Goal: Task Accomplishment & Management: Use online tool/utility

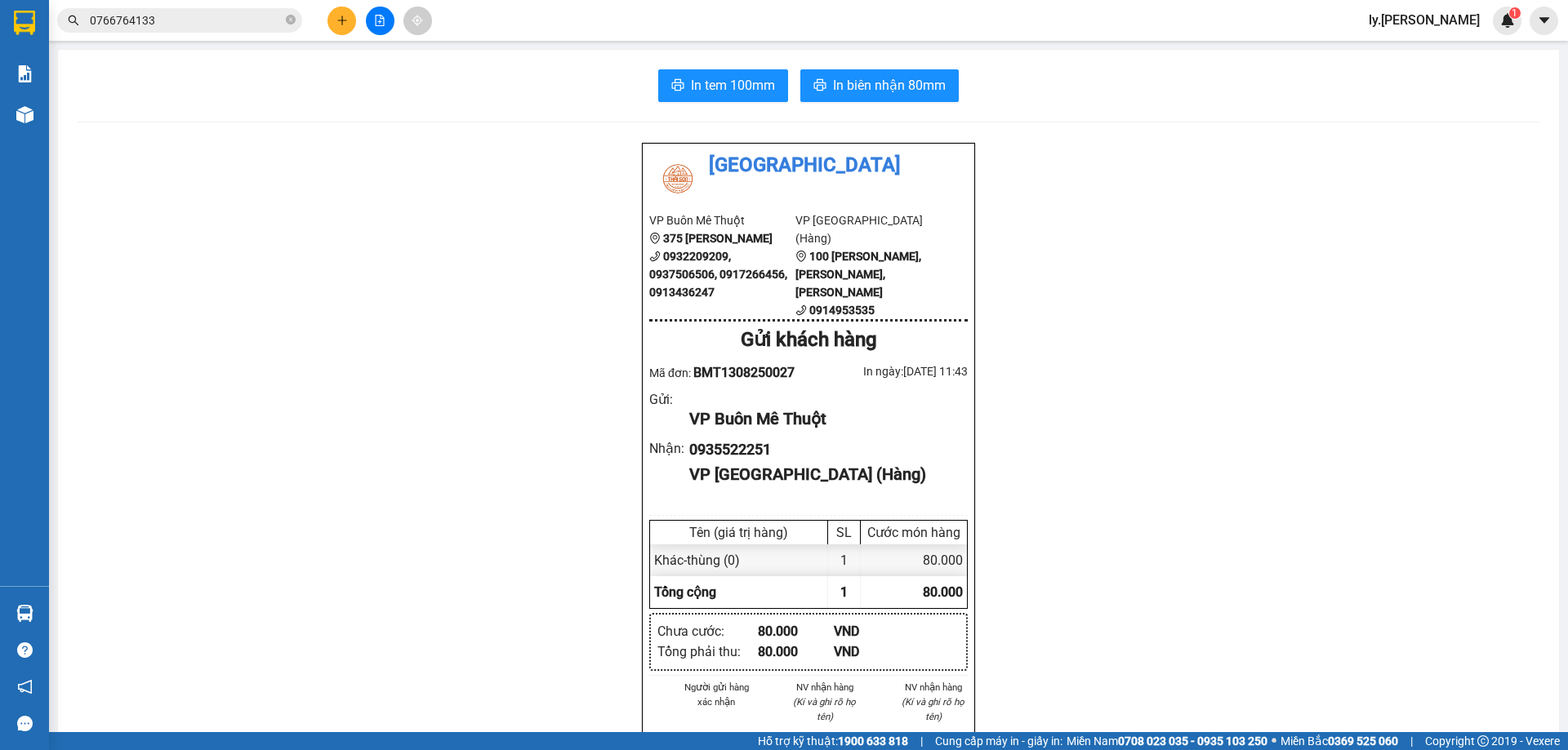
click at [347, 22] on icon "plus" at bounding box center [342, 21] width 11 height 11
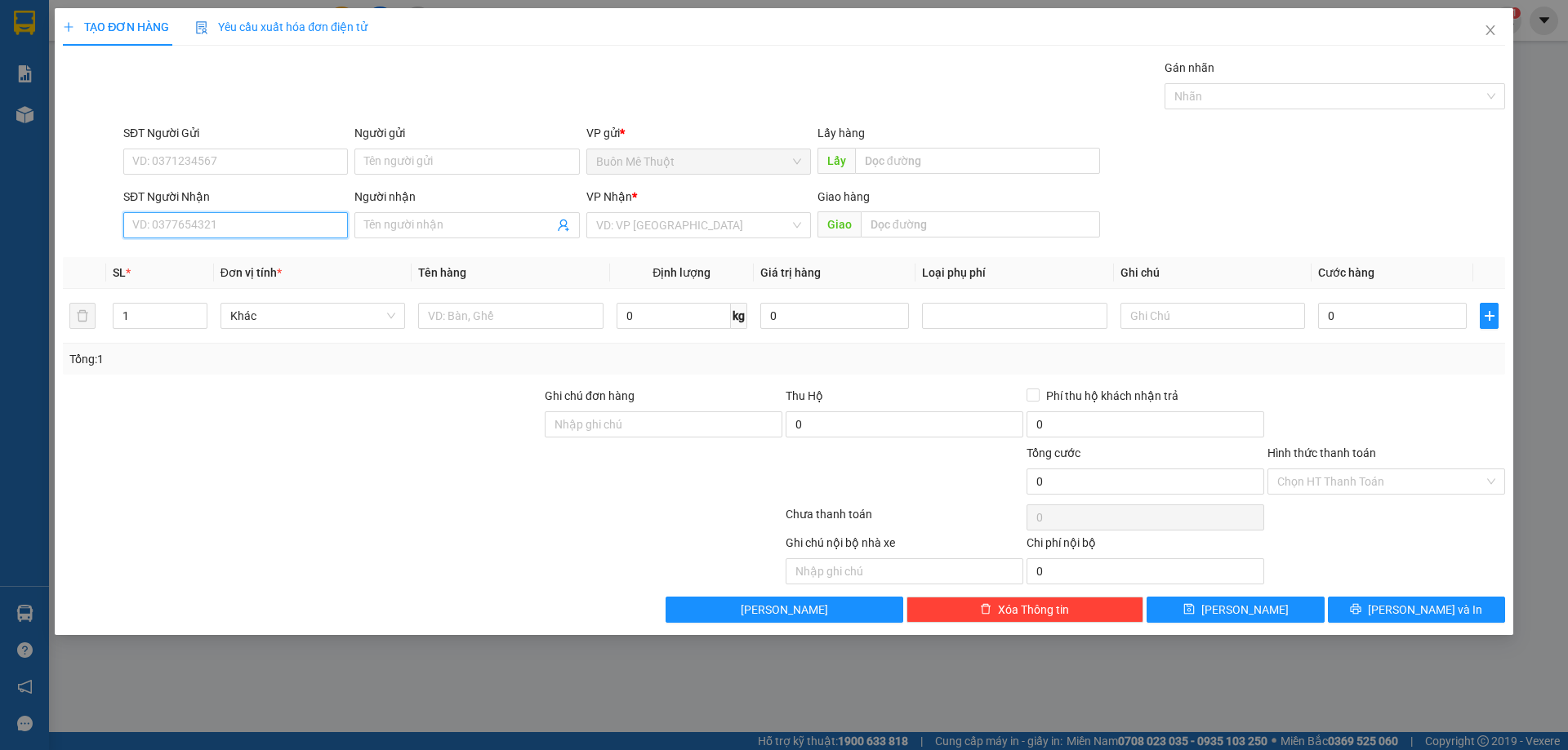
click at [240, 227] on input "SĐT Người Nhận" at bounding box center [235, 226] width 225 height 26
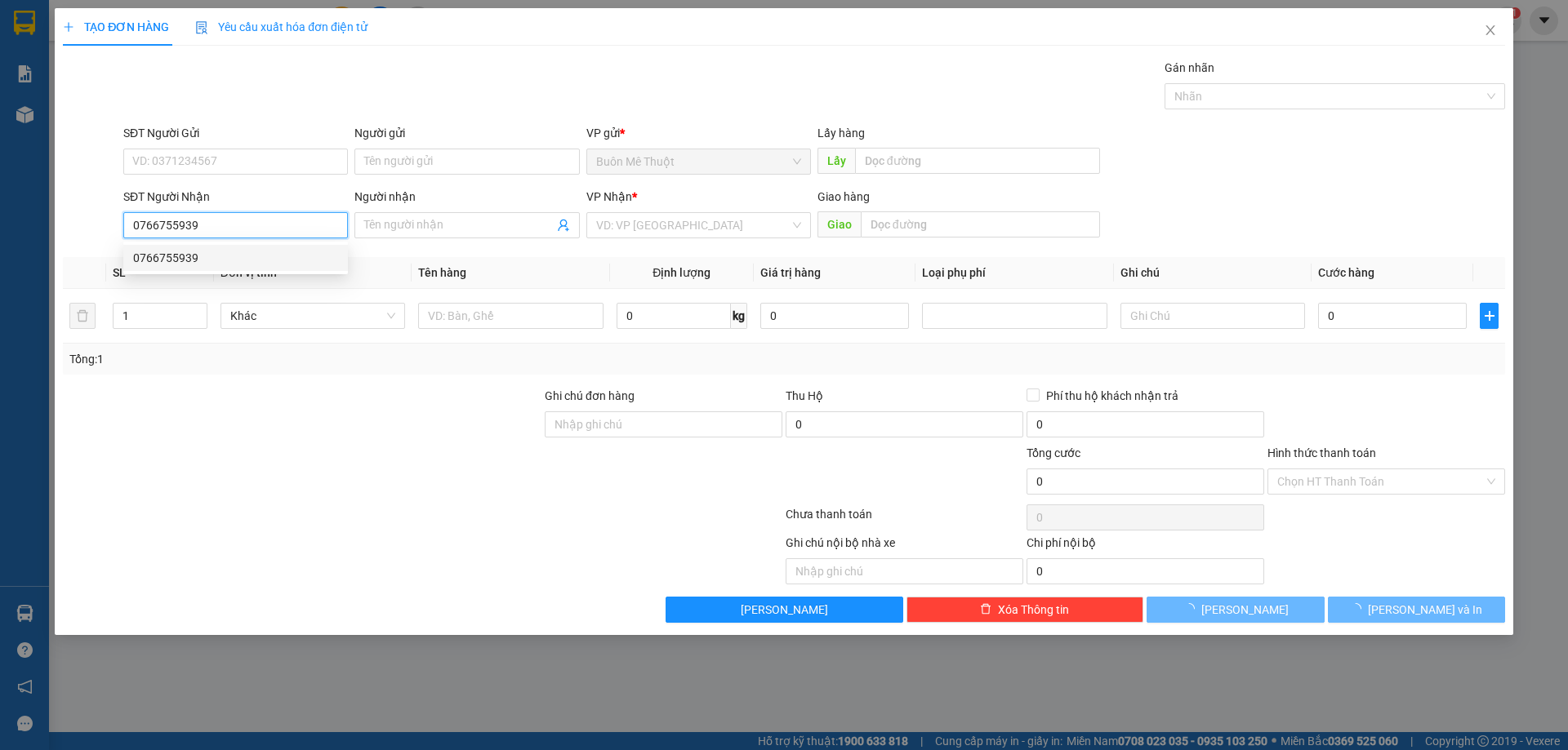
type input "0766755939"
click at [239, 273] on div "0766755939 0766755939" at bounding box center [235, 258] width 225 height 33
click at [263, 258] on th "Đơn vị tính *" at bounding box center [313, 273] width 197 height 32
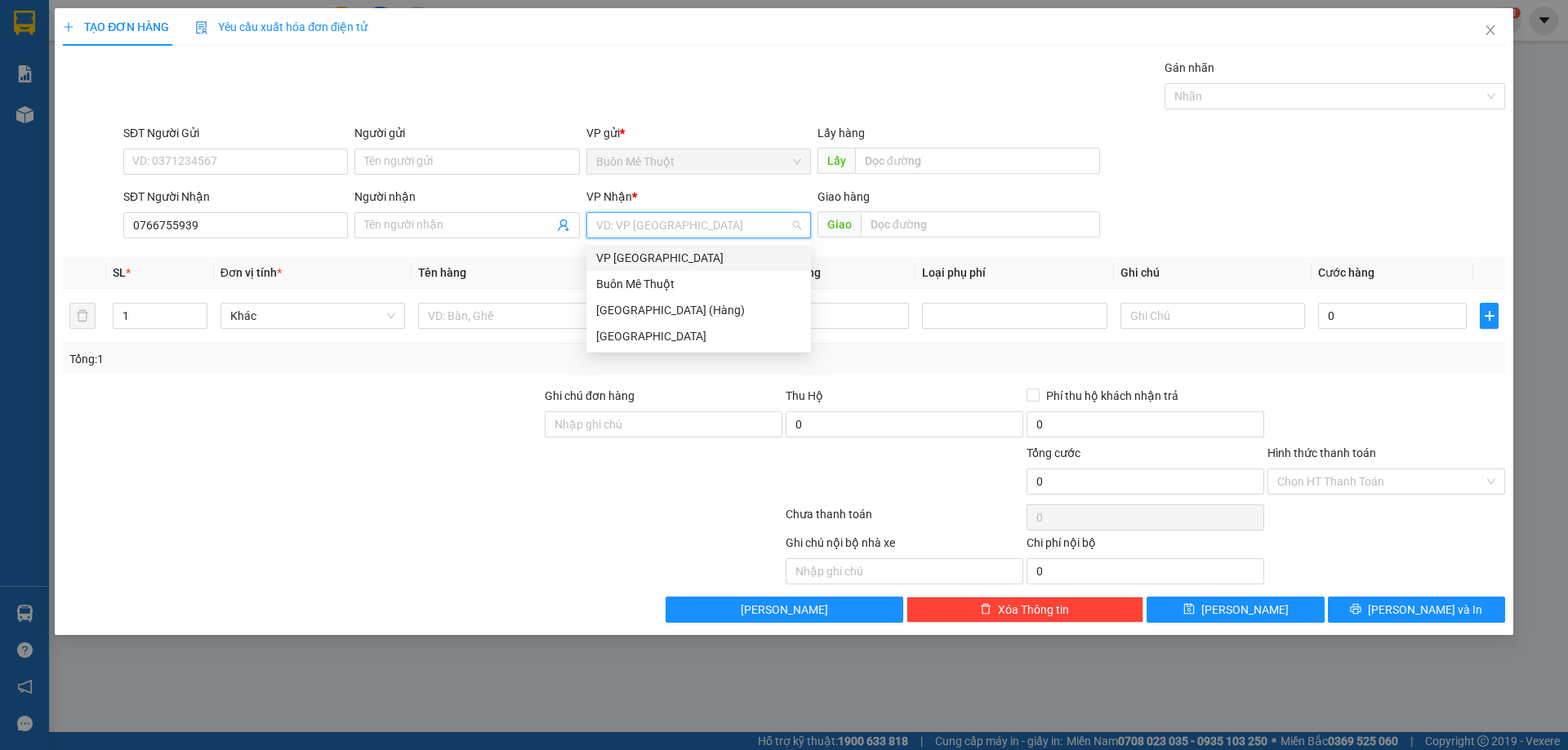
click at [629, 235] on input "search" at bounding box center [693, 226] width 194 height 24
drag, startPoint x: 666, startPoint y: 301, endPoint x: 1213, endPoint y: 362, distance: 550.4
click at [666, 302] on div "[GEOGRAPHIC_DATA] (Hàng)" at bounding box center [698, 310] width 225 height 26
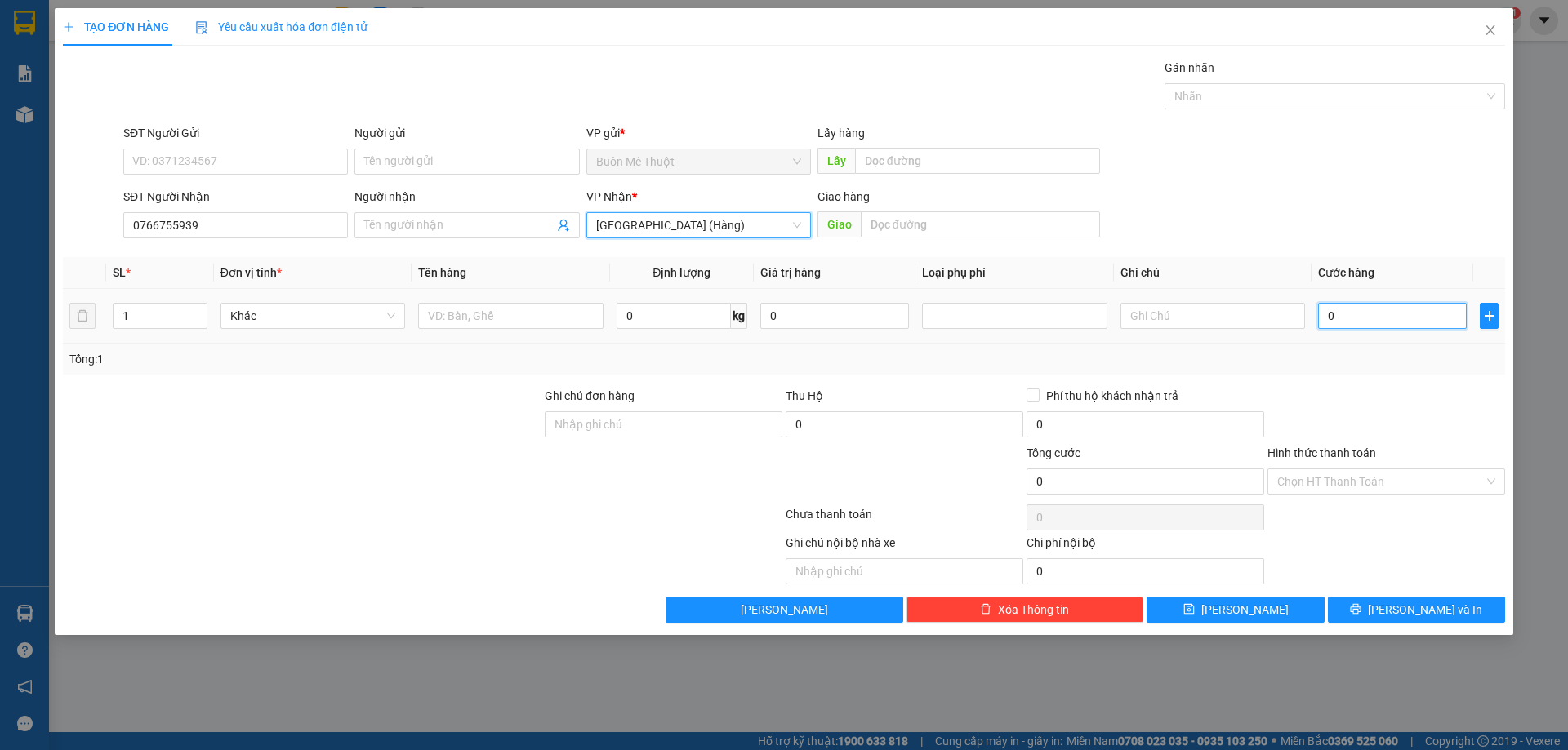
click at [1374, 319] on input "0" at bounding box center [1392, 316] width 149 height 26
type input "5"
type input "50"
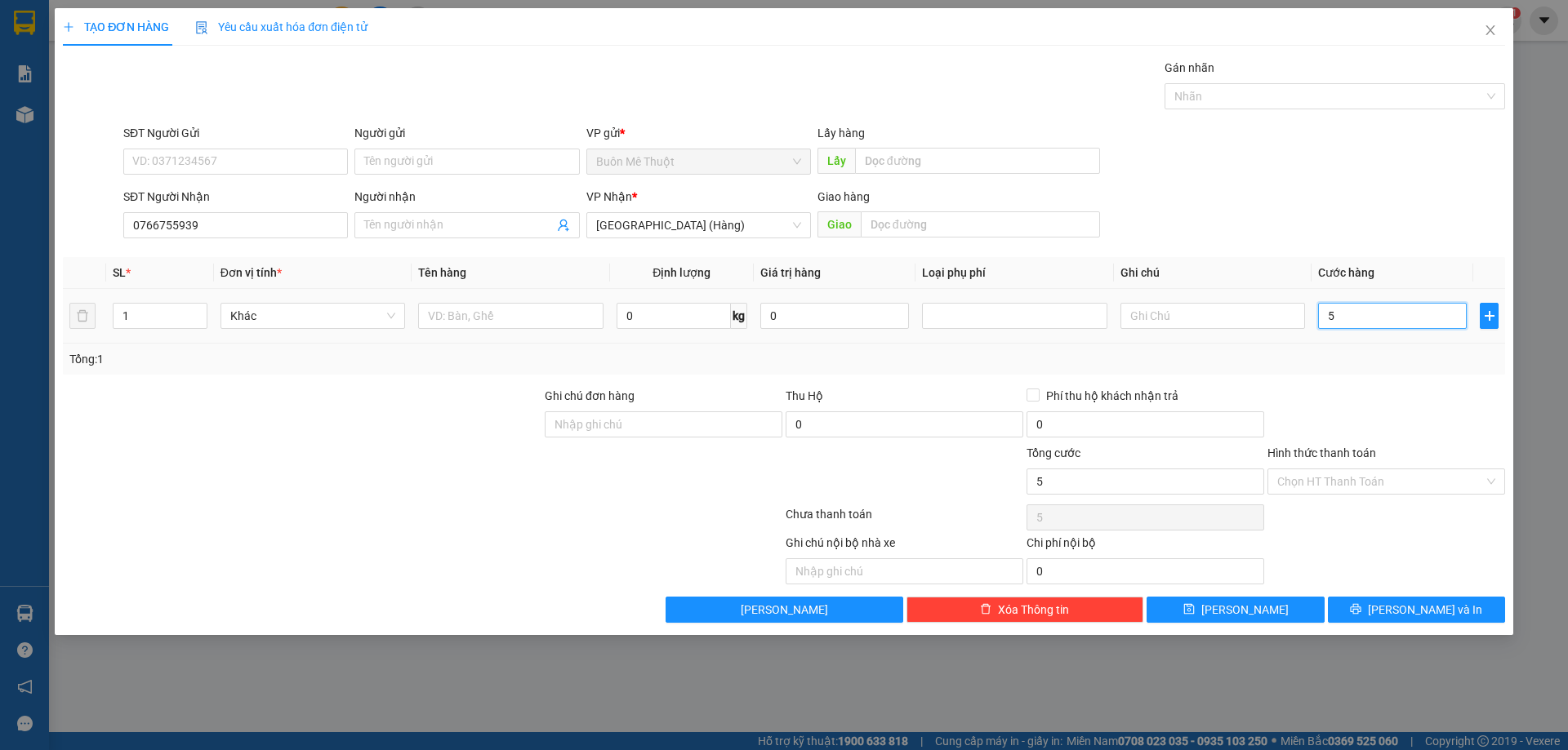
type input "50"
type input "50.000"
click at [1371, 474] on input "Hình thức thanh toán" at bounding box center [1381, 481] width 207 height 24
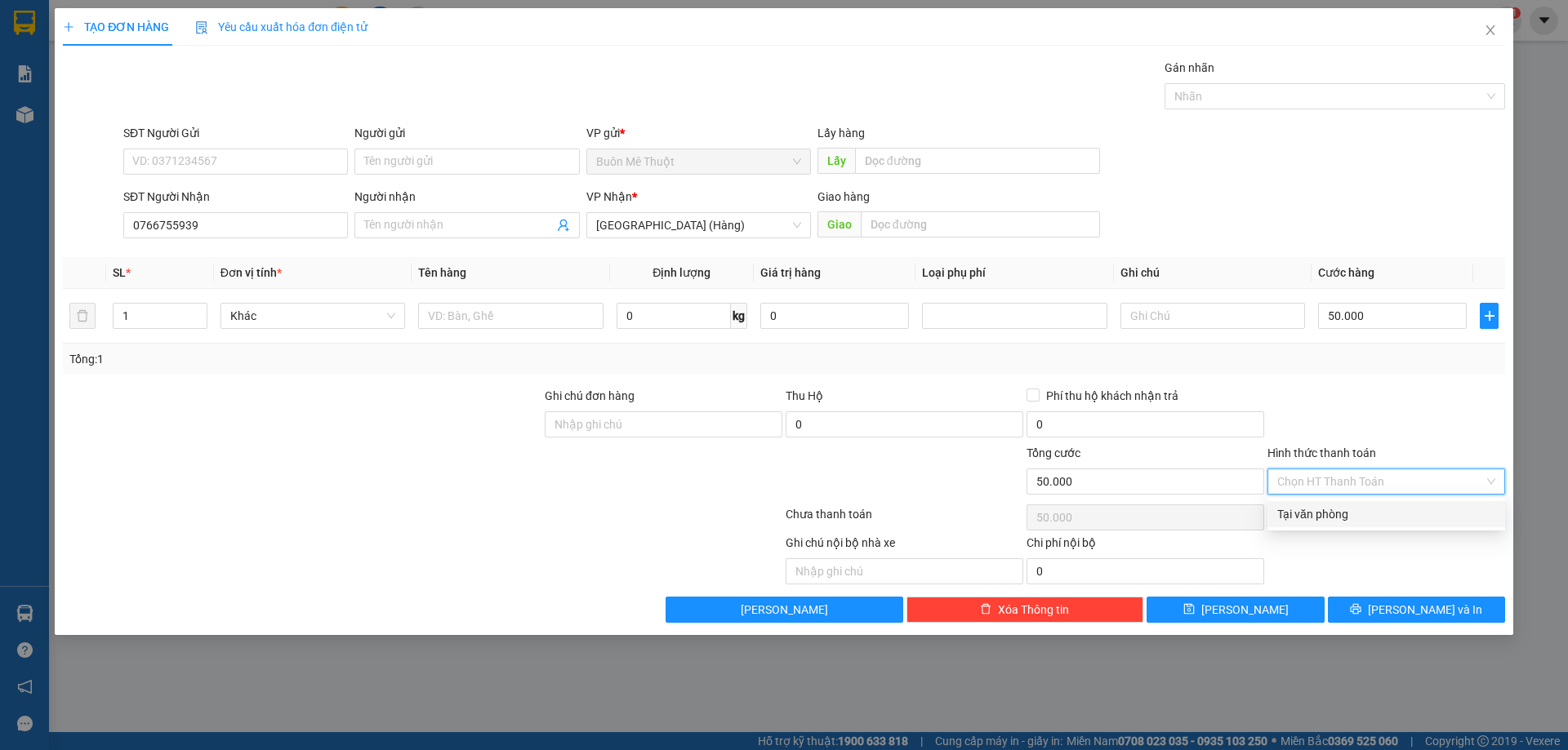
click at [1346, 521] on div "Tại văn phòng" at bounding box center [1387, 514] width 218 height 18
type input "0"
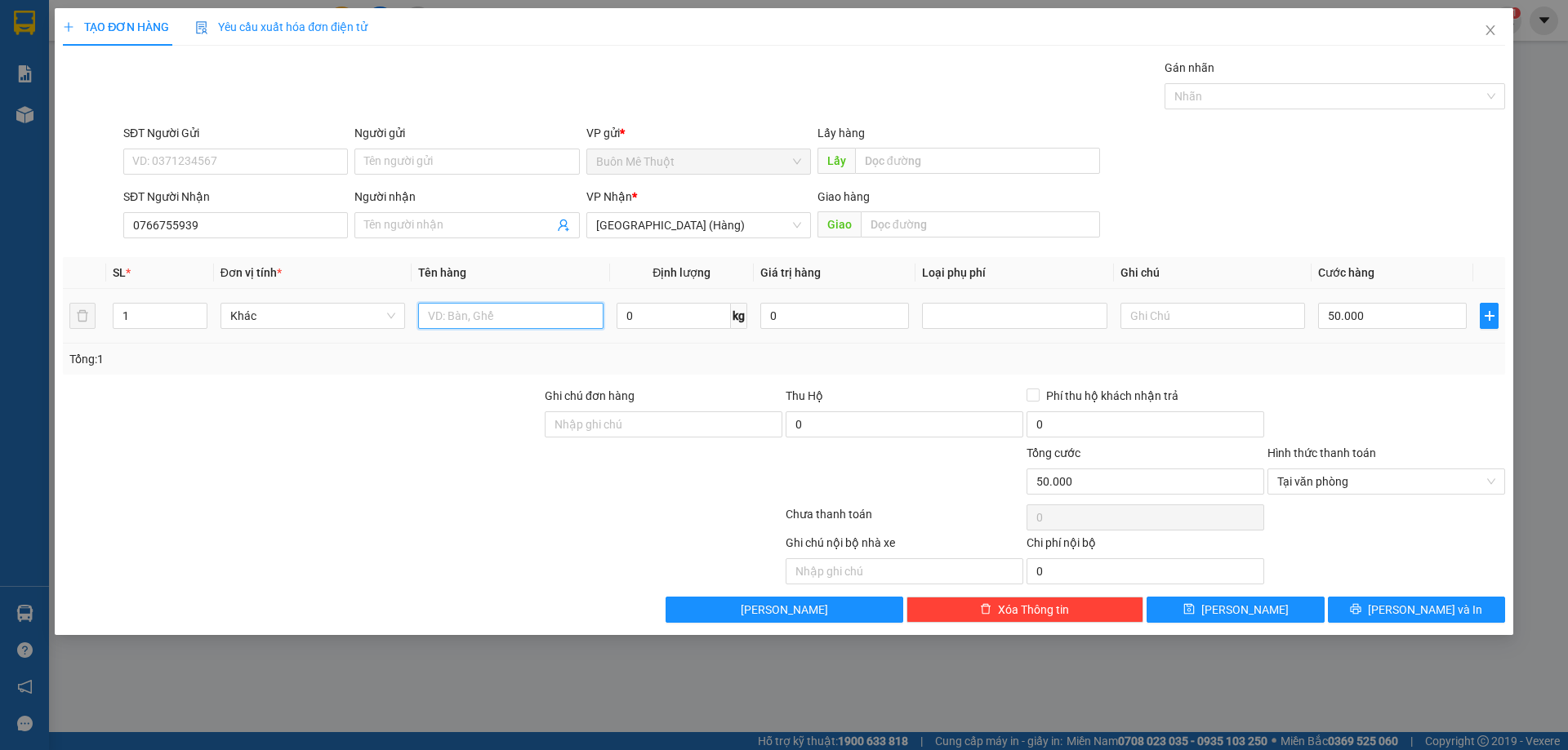
click at [480, 324] on input "text" at bounding box center [510, 316] width 184 height 26
type input "THÙNG"
click at [1411, 617] on span "[PERSON_NAME] và In" at bounding box center [1425, 609] width 115 height 18
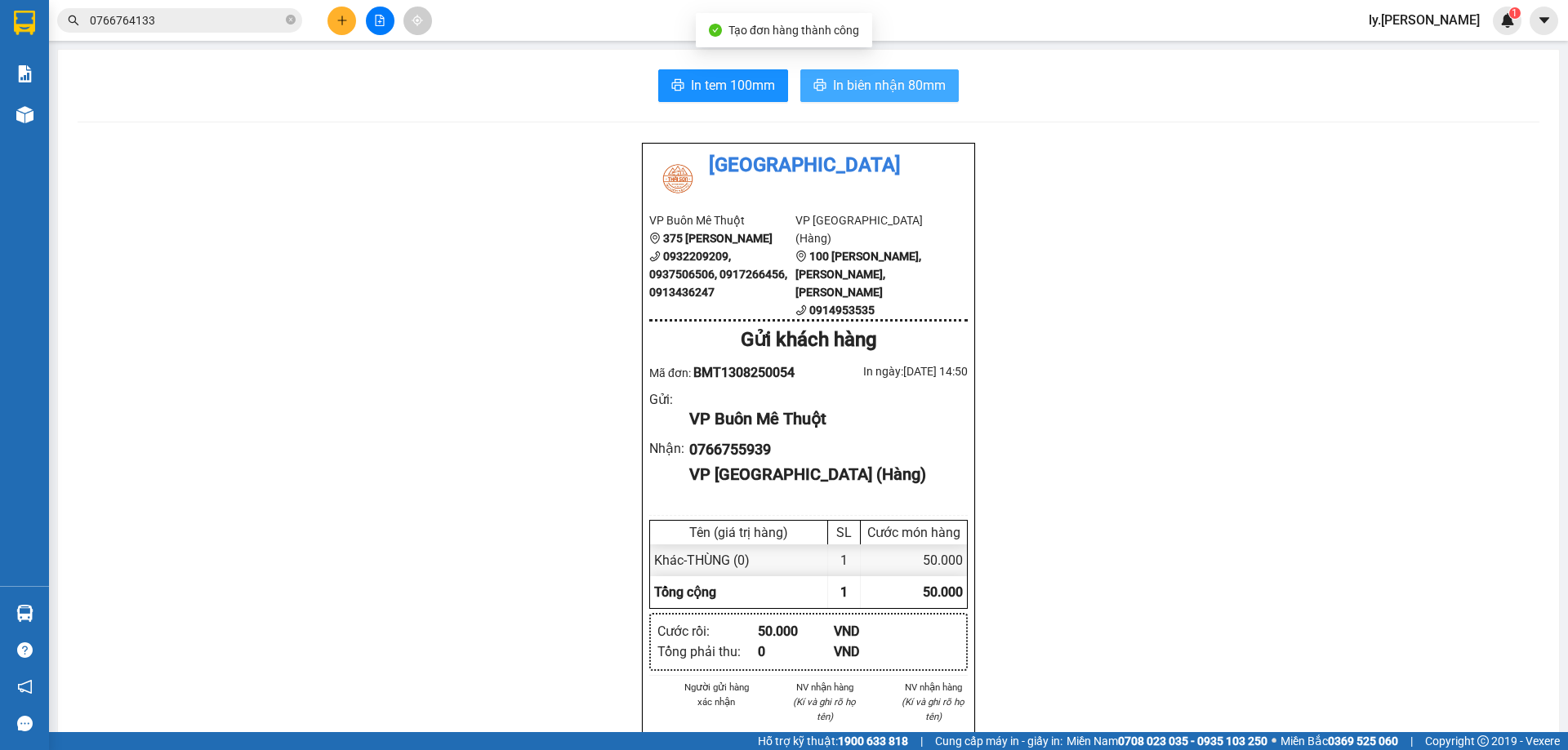
click at [887, 102] on div "In tem 100mm In [PERSON_NAME] 80mm Thái Sơn VP Buôn Mê Thuột 375 [PERSON_NAME] …" at bounding box center [808, 735] width 1501 height 1370
click at [887, 97] on button "In biên nhận 80mm" at bounding box center [879, 86] width 159 height 33
click at [356, 11] on div at bounding box center [380, 21] width 122 height 28
click at [345, 19] on icon "plus" at bounding box center [342, 21] width 11 height 11
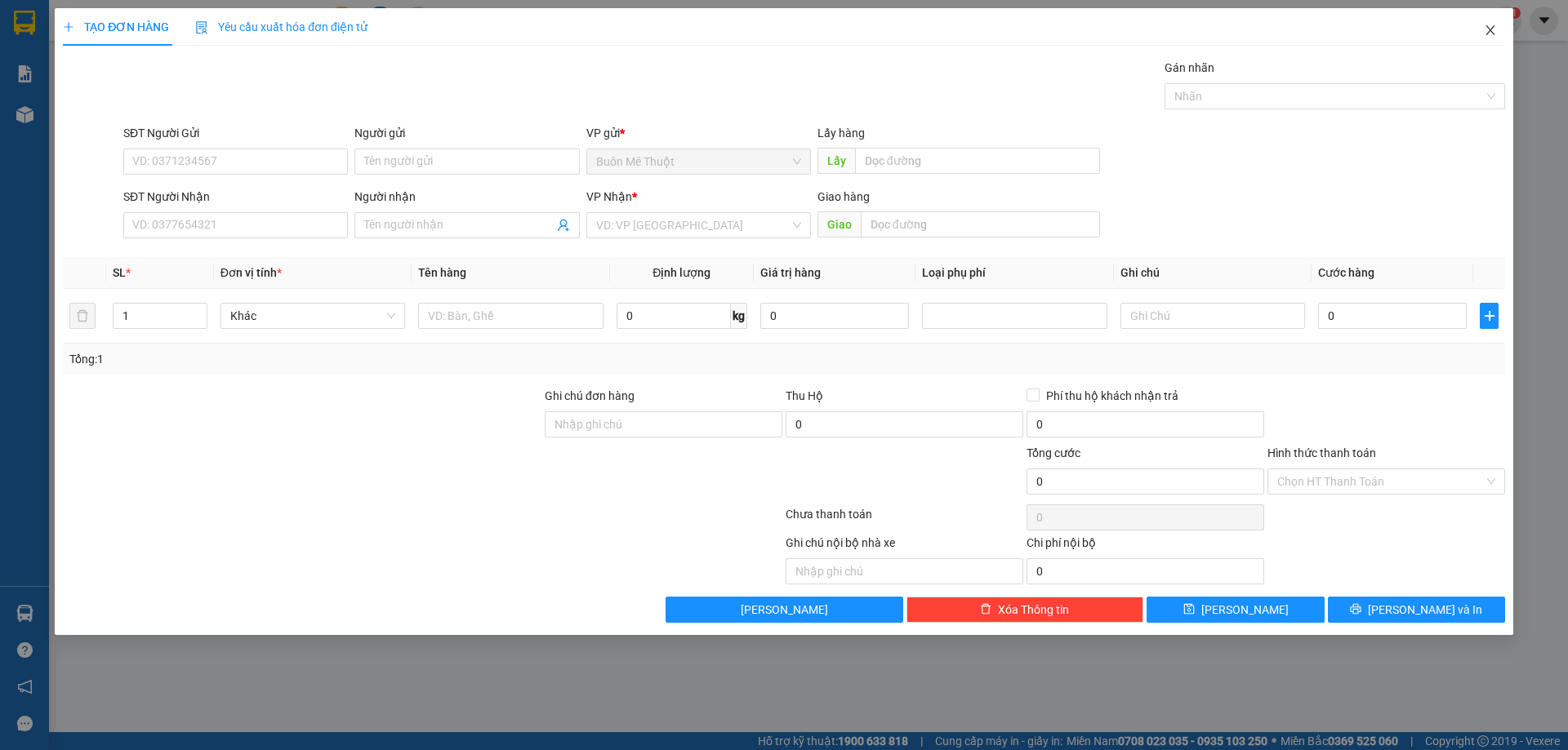
click at [1482, 33] on span "Close" at bounding box center [1490, 31] width 46 height 46
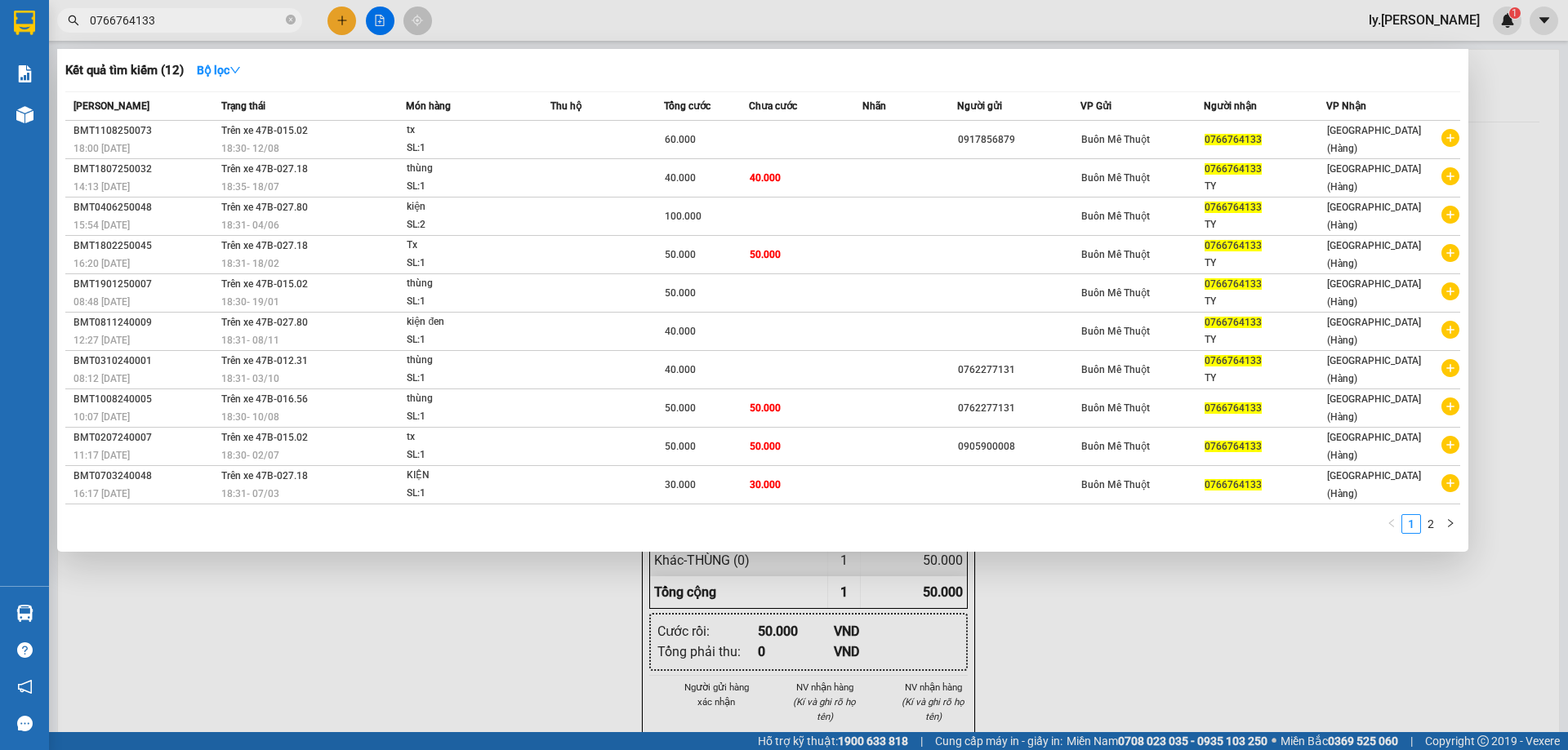
click at [169, 22] on input "0766764133" at bounding box center [186, 20] width 193 height 18
click at [169, 19] on input "0766764133" at bounding box center [186, 20] width 193 height 18
type input "0766764133"
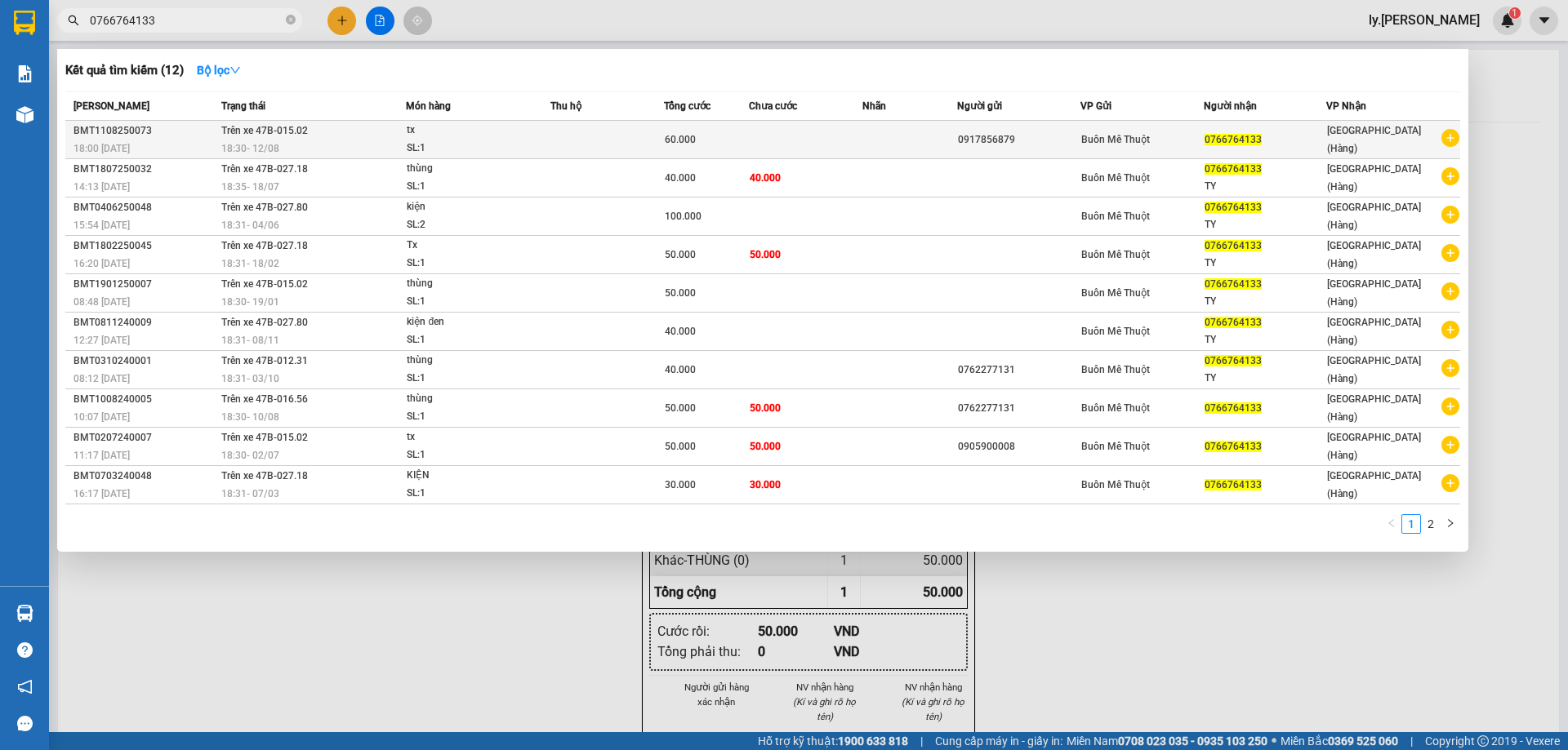
click at [461, 146] on div "SL: 1" at bounding box center [468, 148] width 122 height 18
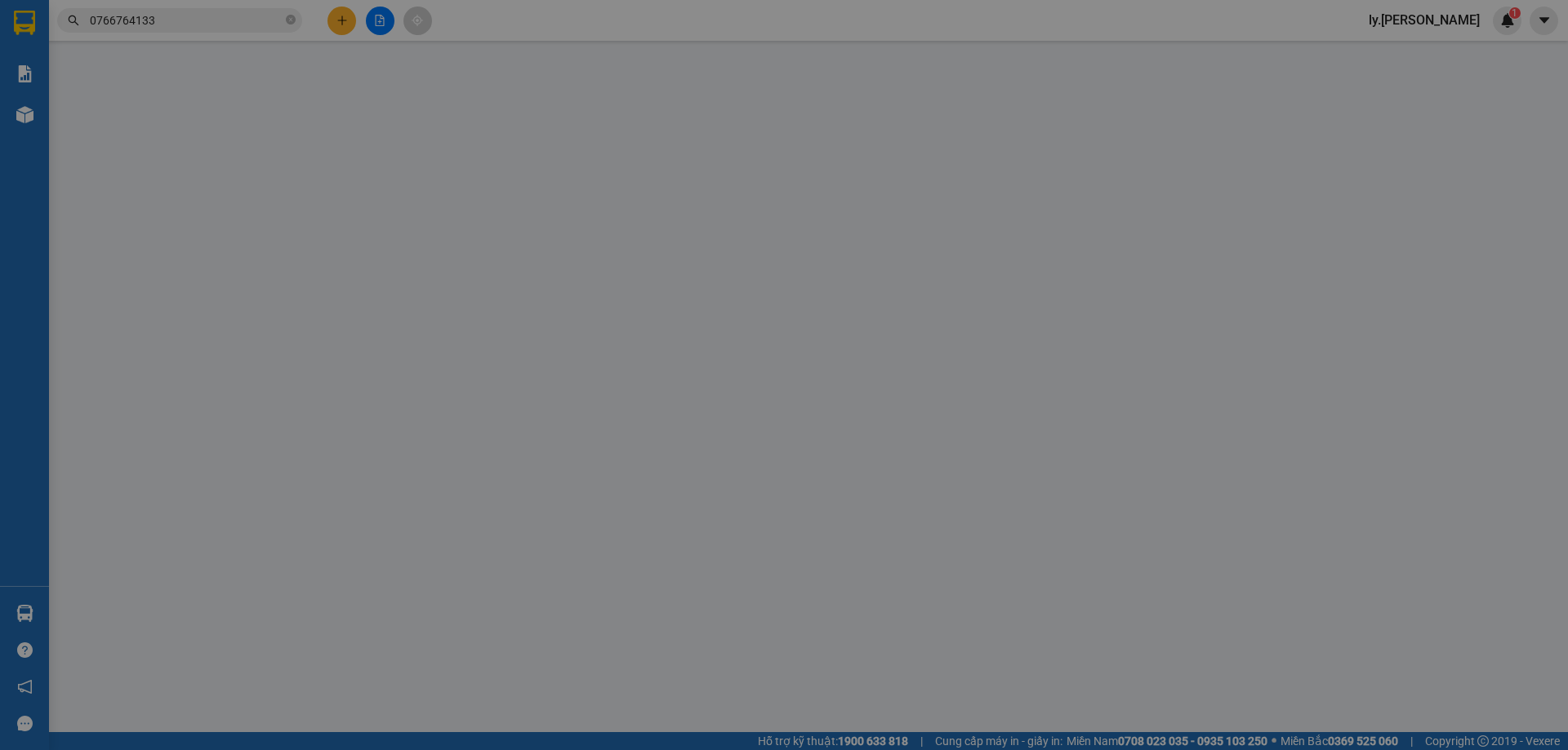
type input "0917856879"
type input "0766764133"
type input "60.000"
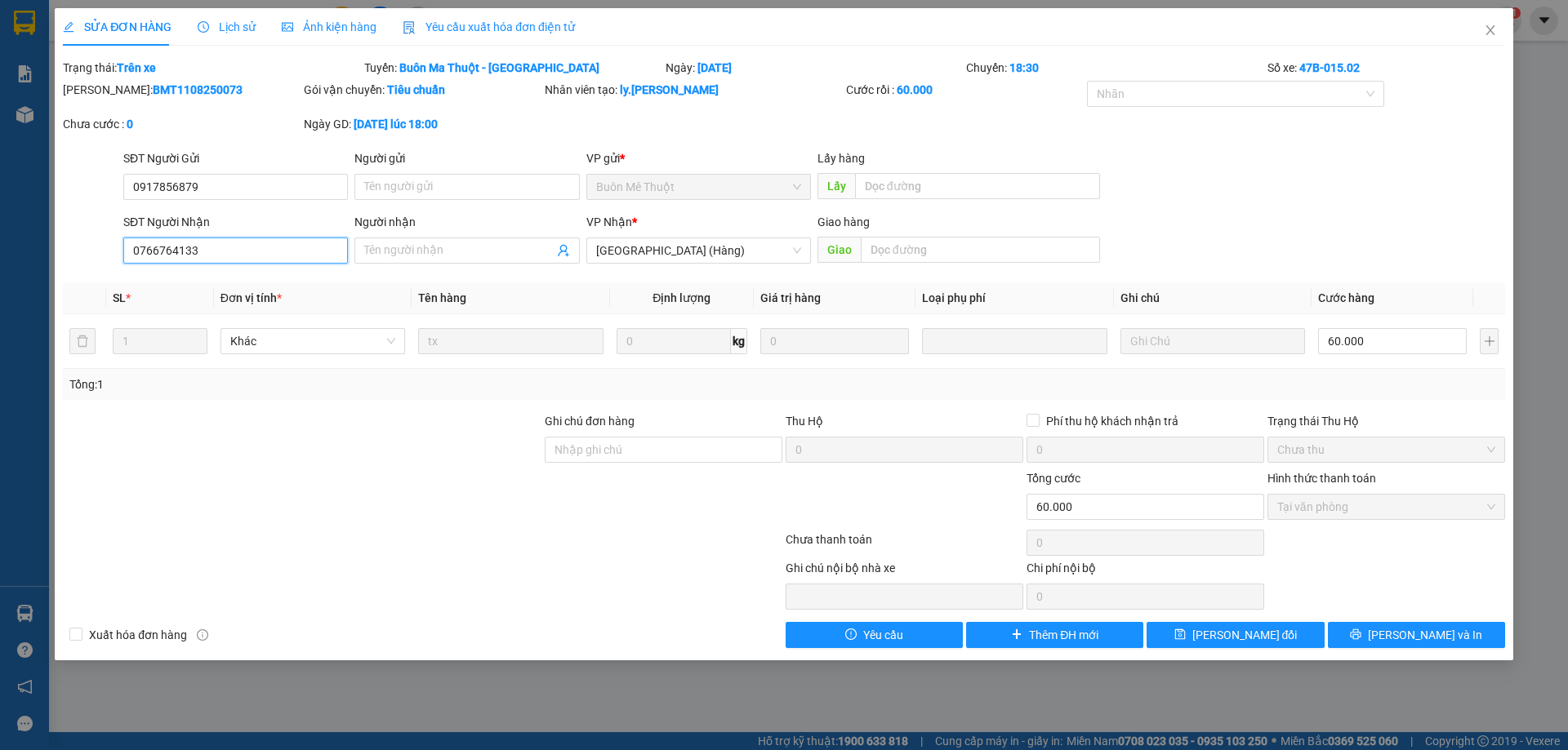
click at [243, 249] on input "0766764133" at bounding box center [235, 251] width 225 height 26
click at [697, 245] on span "[GEOGRAPHIC_DATA] (Hàng)" at bounding box center [698, 251] width 205 height 24
click at [702, 229] on div "VP Nhận *" at bounding box center [698, 222] width 225 height 18
click at [712, 218] on div "VP Nhận *" at bounding box center [698, 222] width 225 height 18
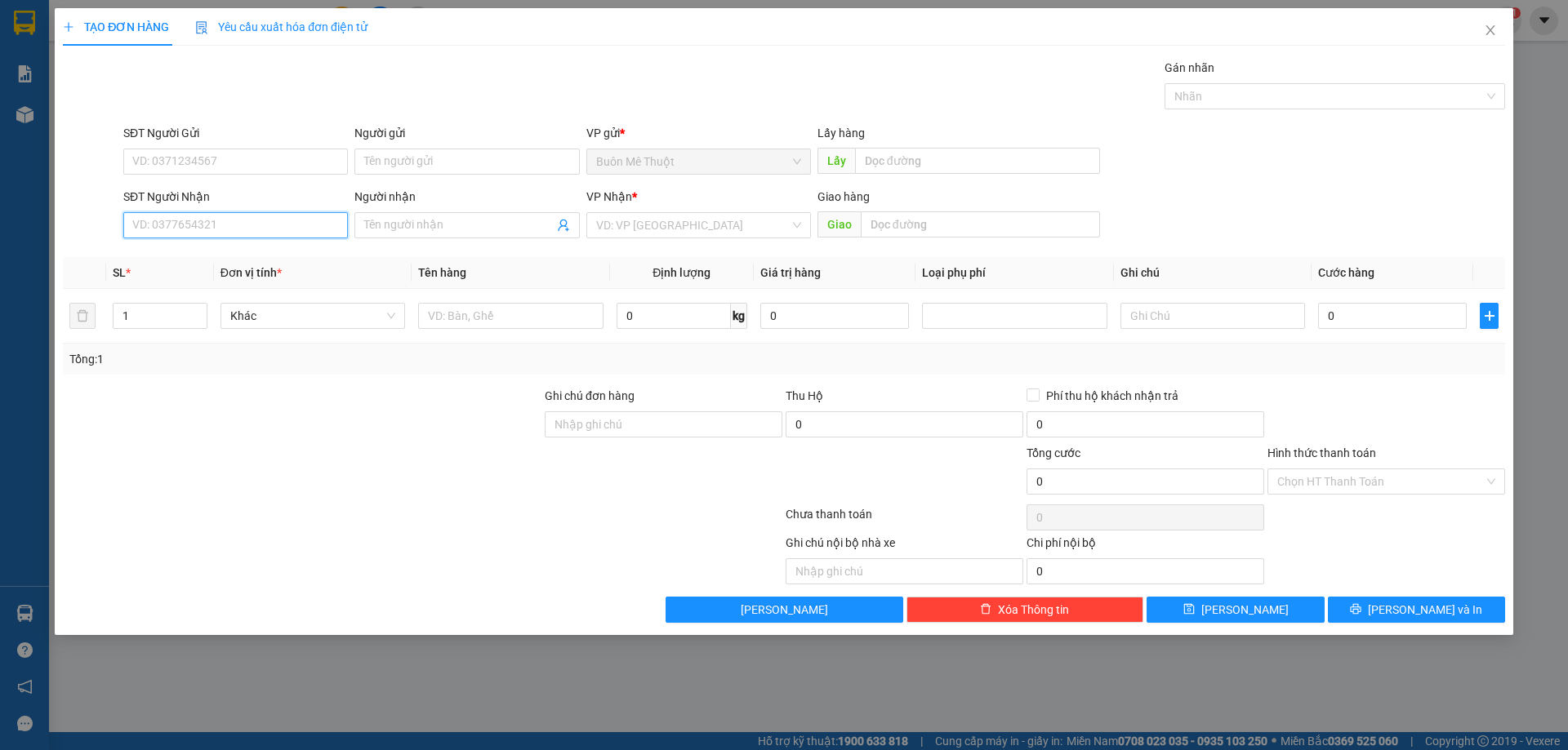
click at [257, 220] on input "SĐT Người Nhận" at bounding box center [235, 226] width 225 height 26
type input "0905343814"
click at [256, 259] on div "0905343814 - [PERSON_NAME]" at bounding box center [236, 258] width 205 height 18
type input "GIANG"
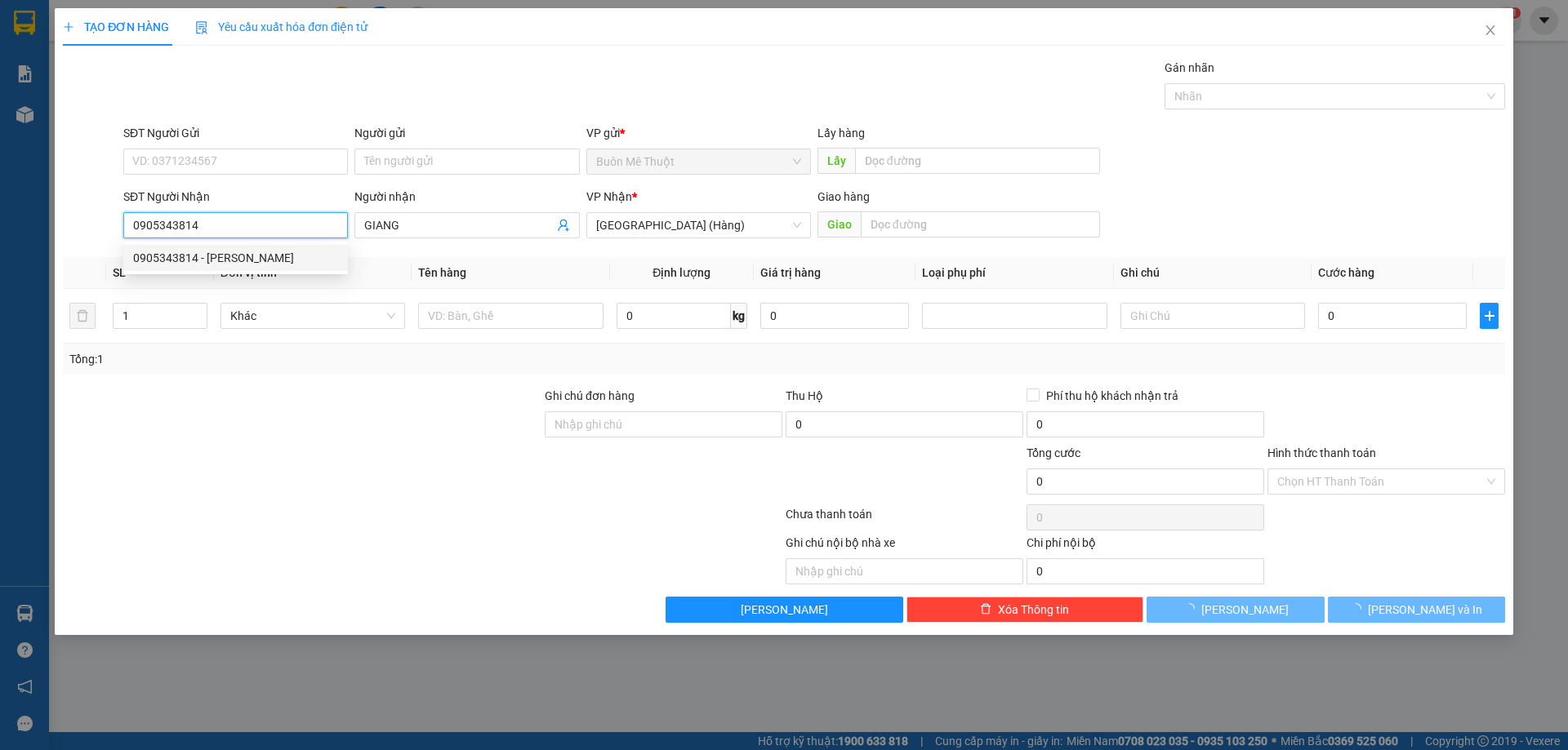
type input "70.000"
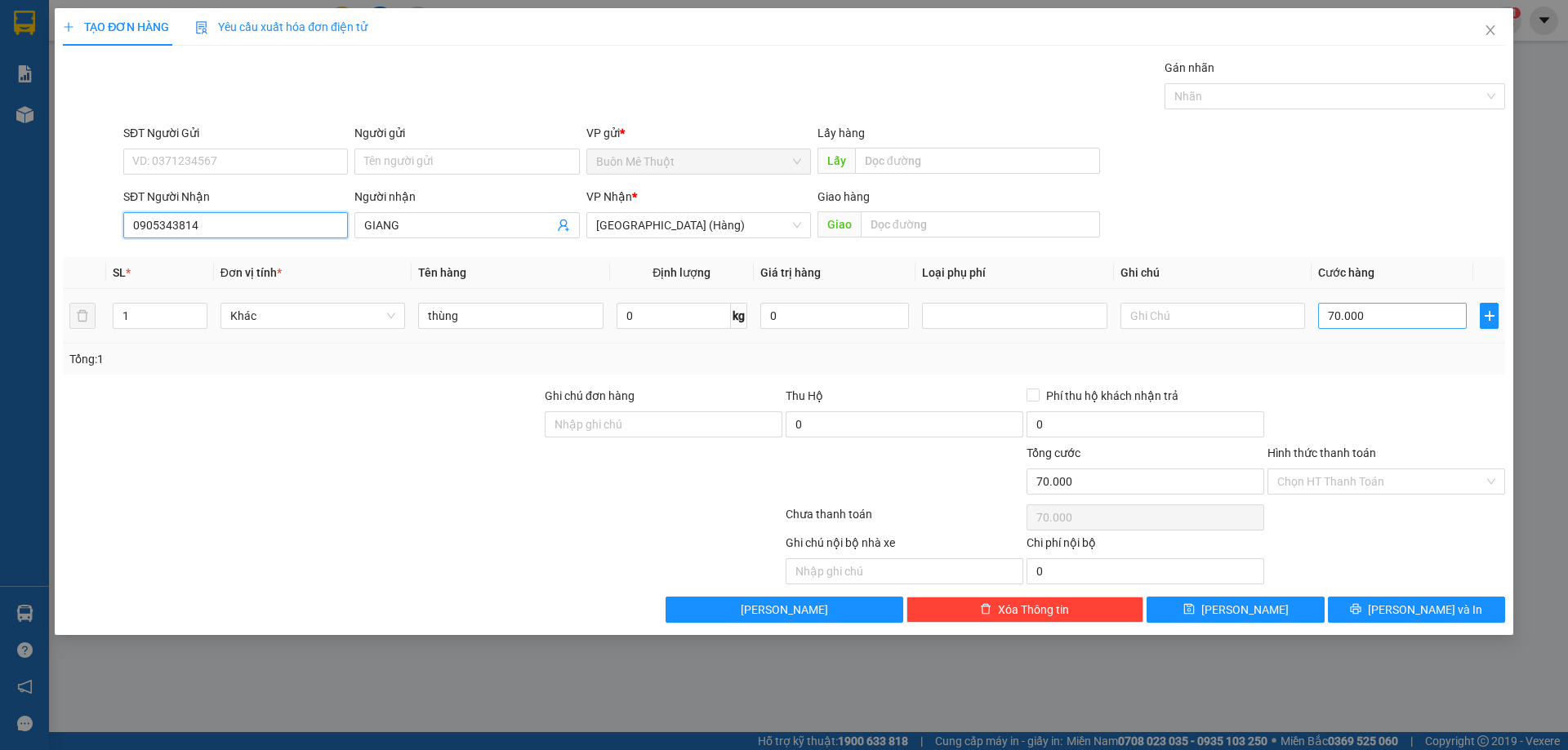
type input "0905343814"
click at [1405, 321] on input "70.000" at bounding box center [1392, 316] width 149 height 26
drag, startPoint x: 1330, startPoint y: 473, endPoint x: 1330, endPoint y: 494, distance: 21.0
click at [1330, 474] on input "Hình thức thanh toán" at bounding box center [1381, 481] width 207 height 24
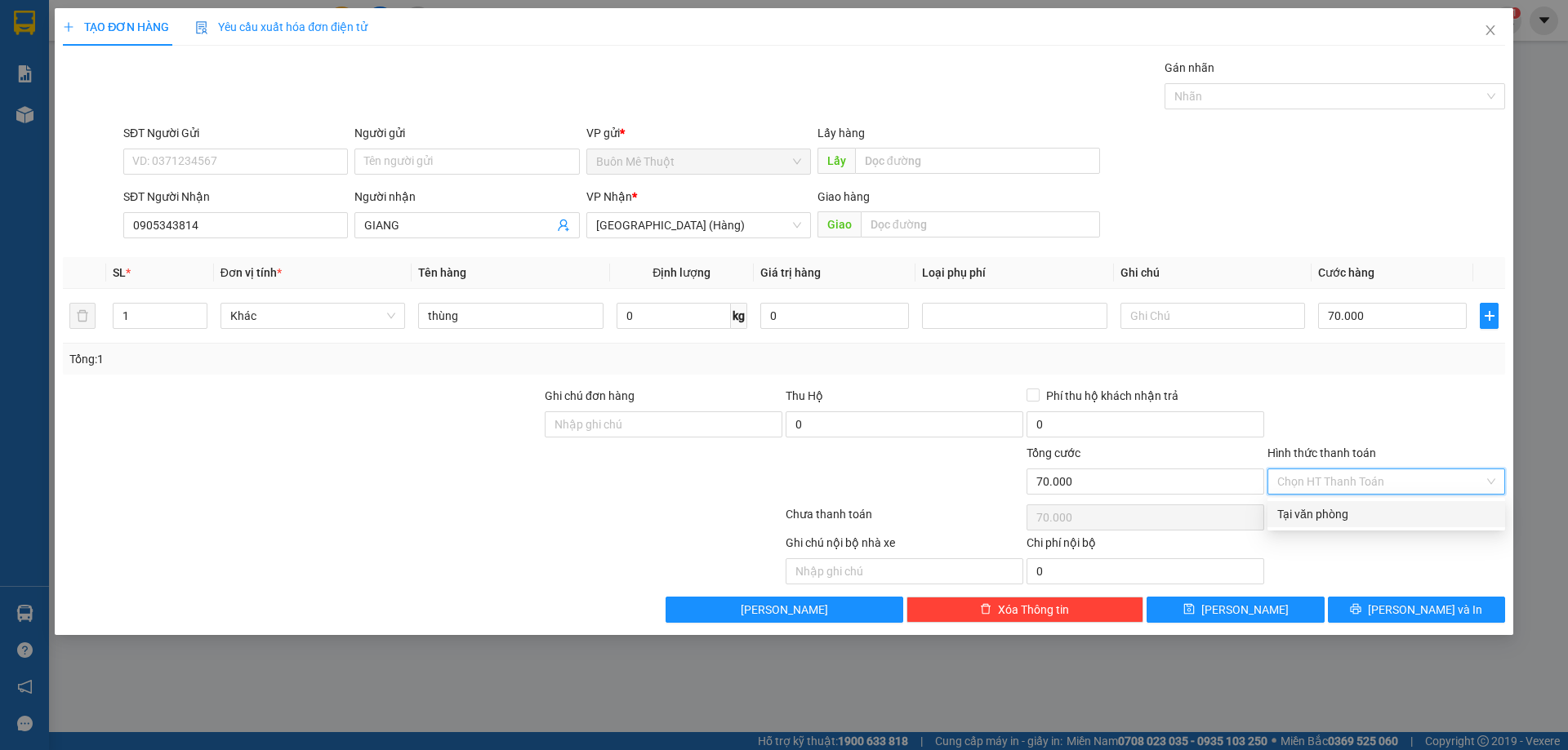
click at [1333, 512] on div "Tại văn phòng" at bounding box center [1387, 514] width 218 height 18
type input "0"
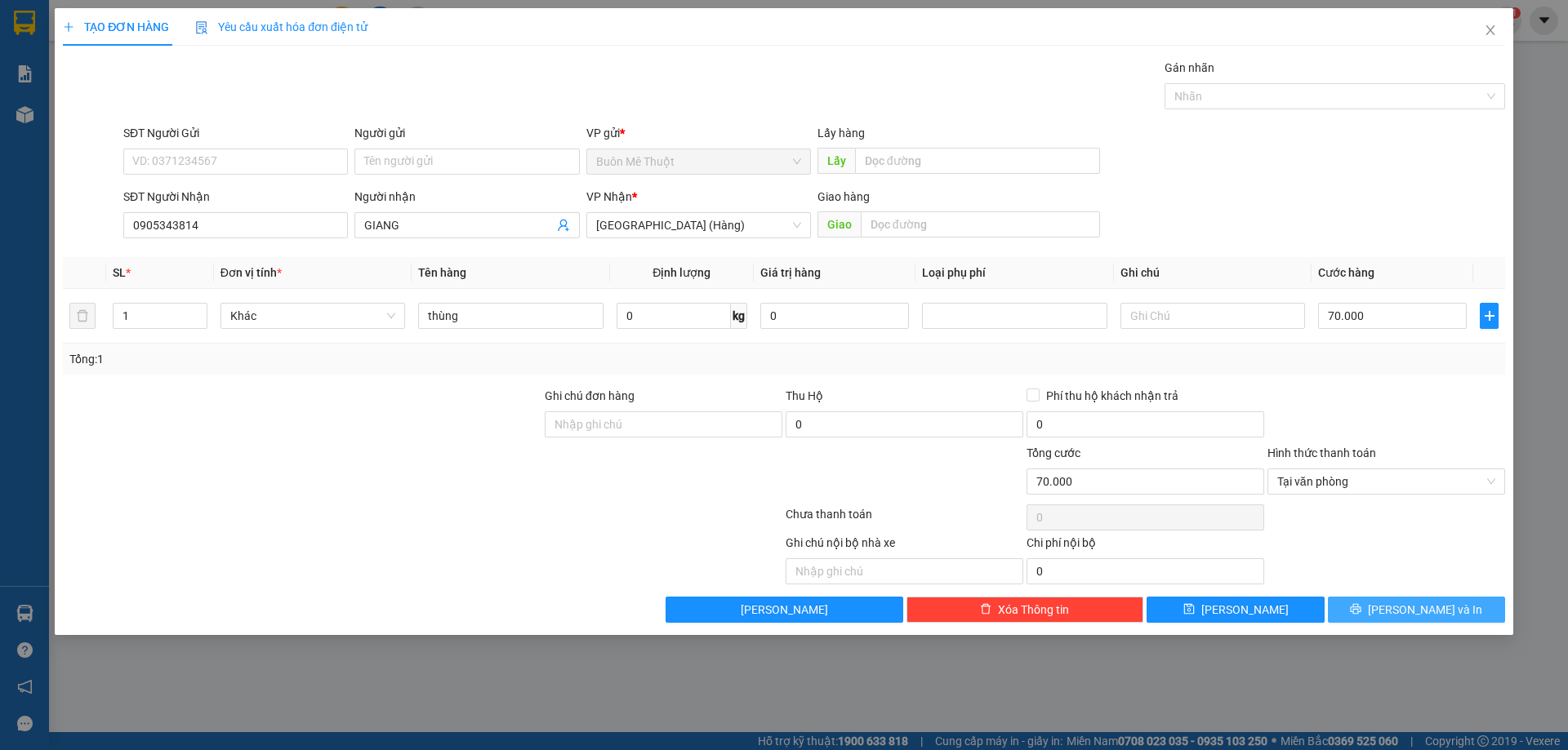
click at [1376, 615] on button "[PERSON_NAME] và In" at bounding box center [1416, 610] width 177 height 26
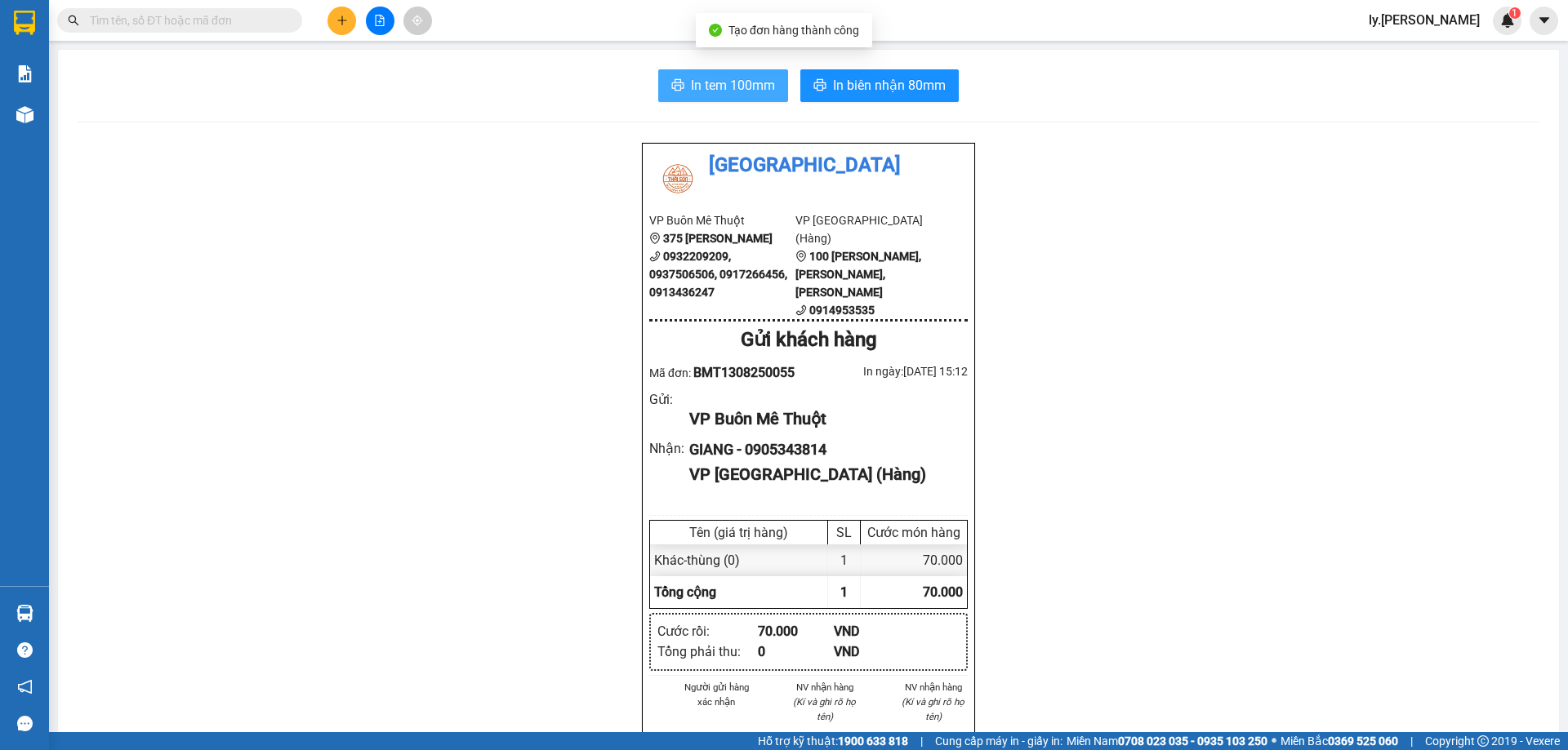
click at [703, 98] on button "In tem 100mm" at bounding box center [723, 86] width 130 height 33
click at [347, 28] on button at bounding box center [341, 21] width 28 height 28
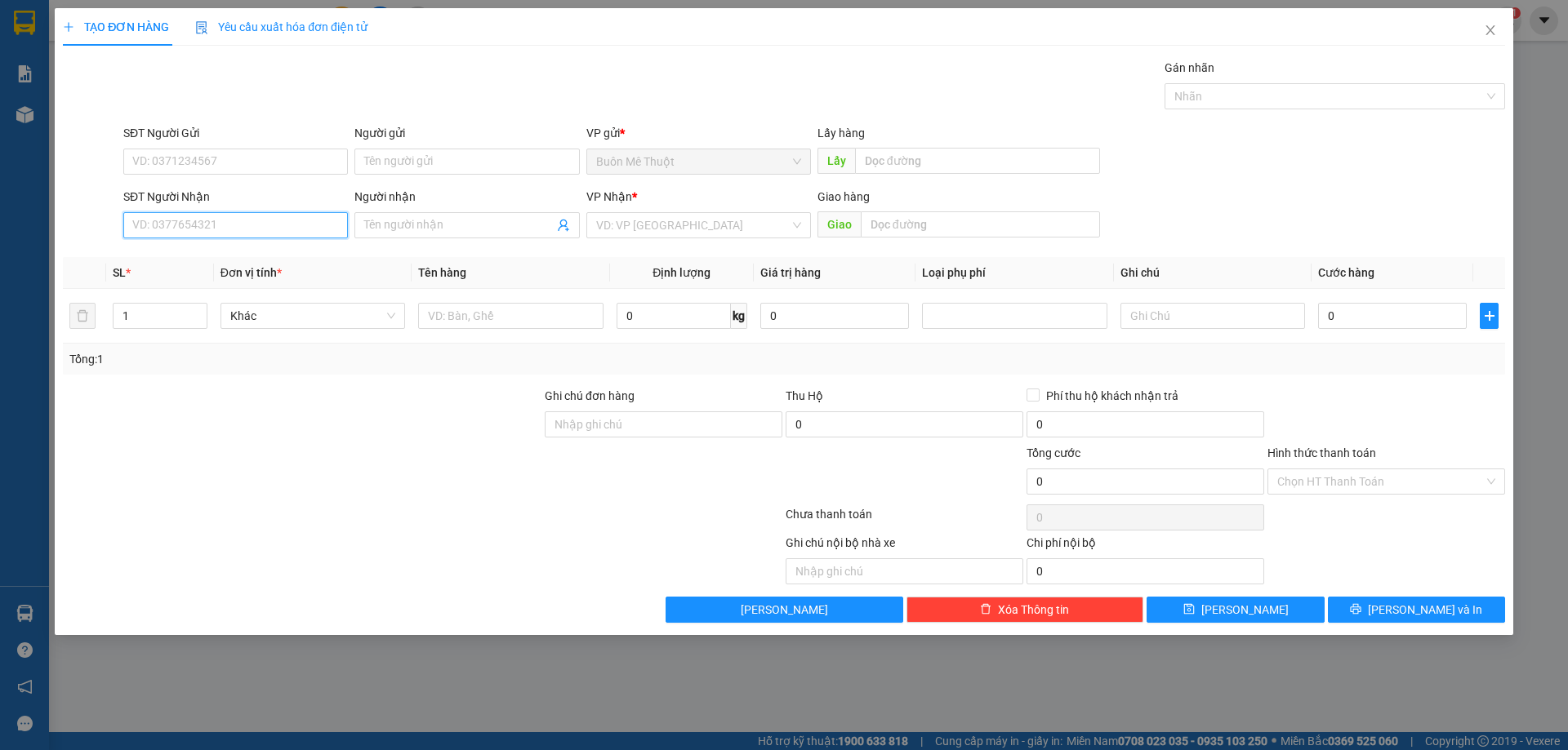
click at [255, 228] on input "SĐT Người Nhận" at bounding box center [235, 226] width 225 height 26
type input "0944098833"
click at [232, 253] on div "0944098833" at bounding box center [236, 258] width 205 height 18
type input "50.000"
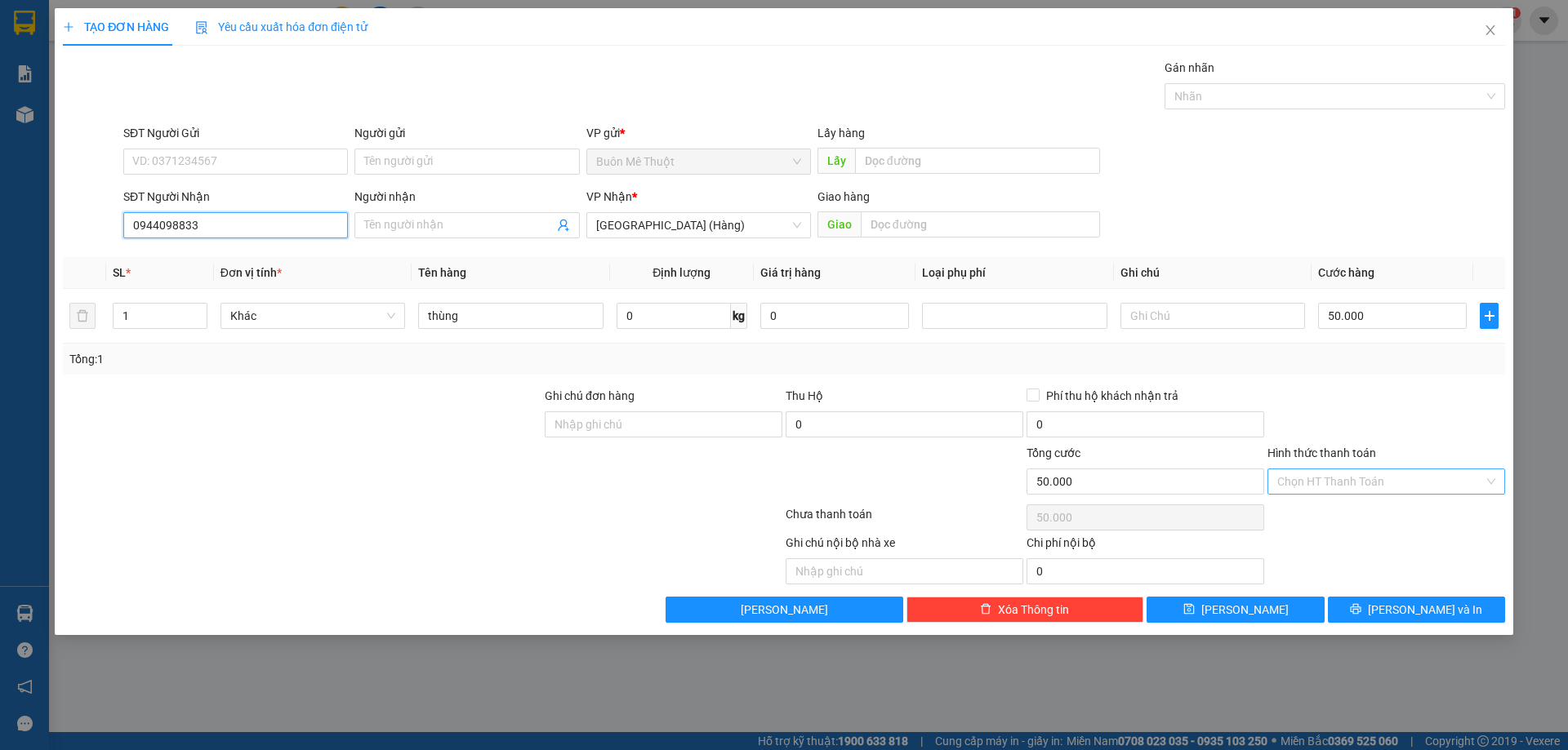
type input "0944098833"
click at [1352, 485] on input "Hình thức thanh toán" at bounding box center [1381, 481] width 207 height 24
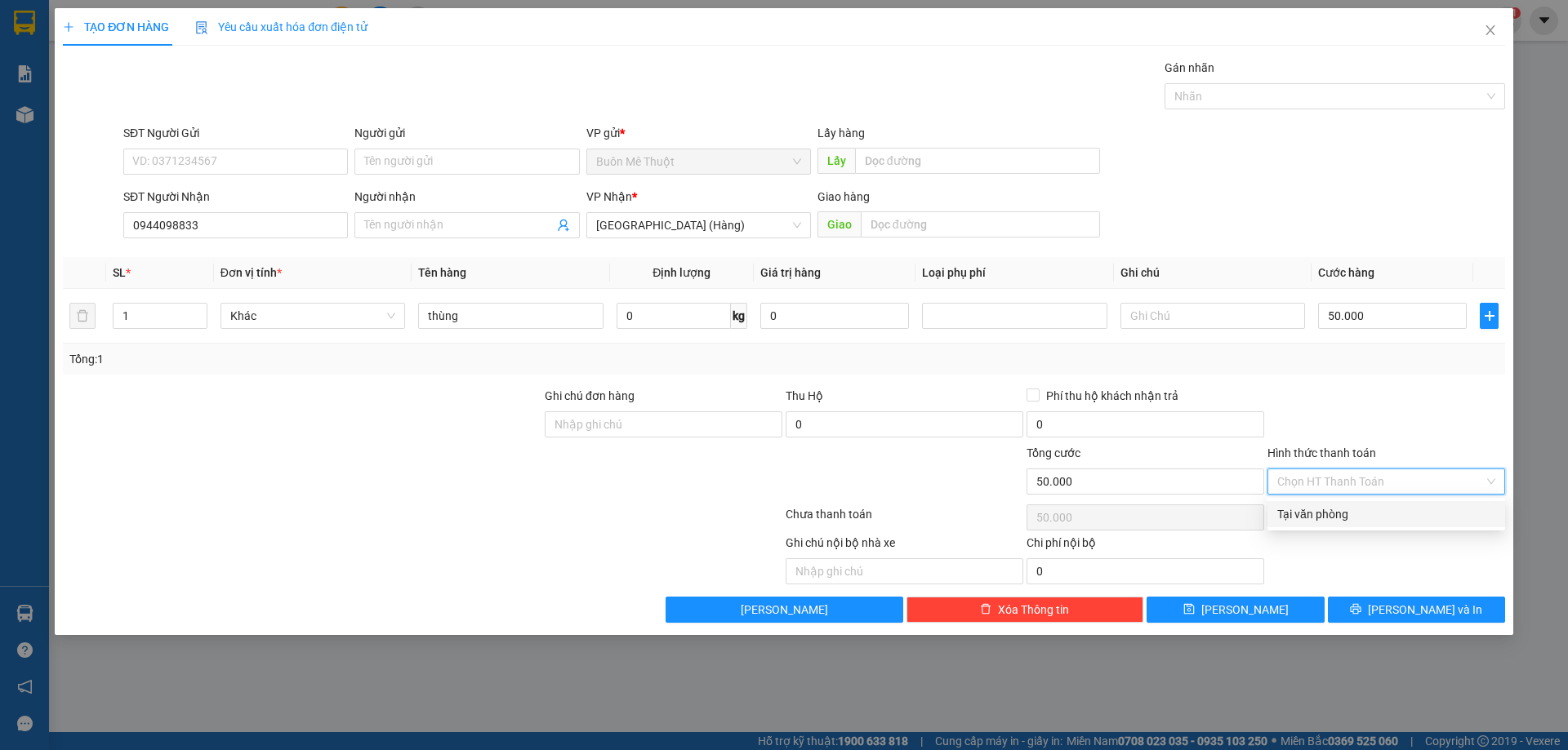
click at [1362, 414] on div at bounding box center [1386, 415] width 241 height 57
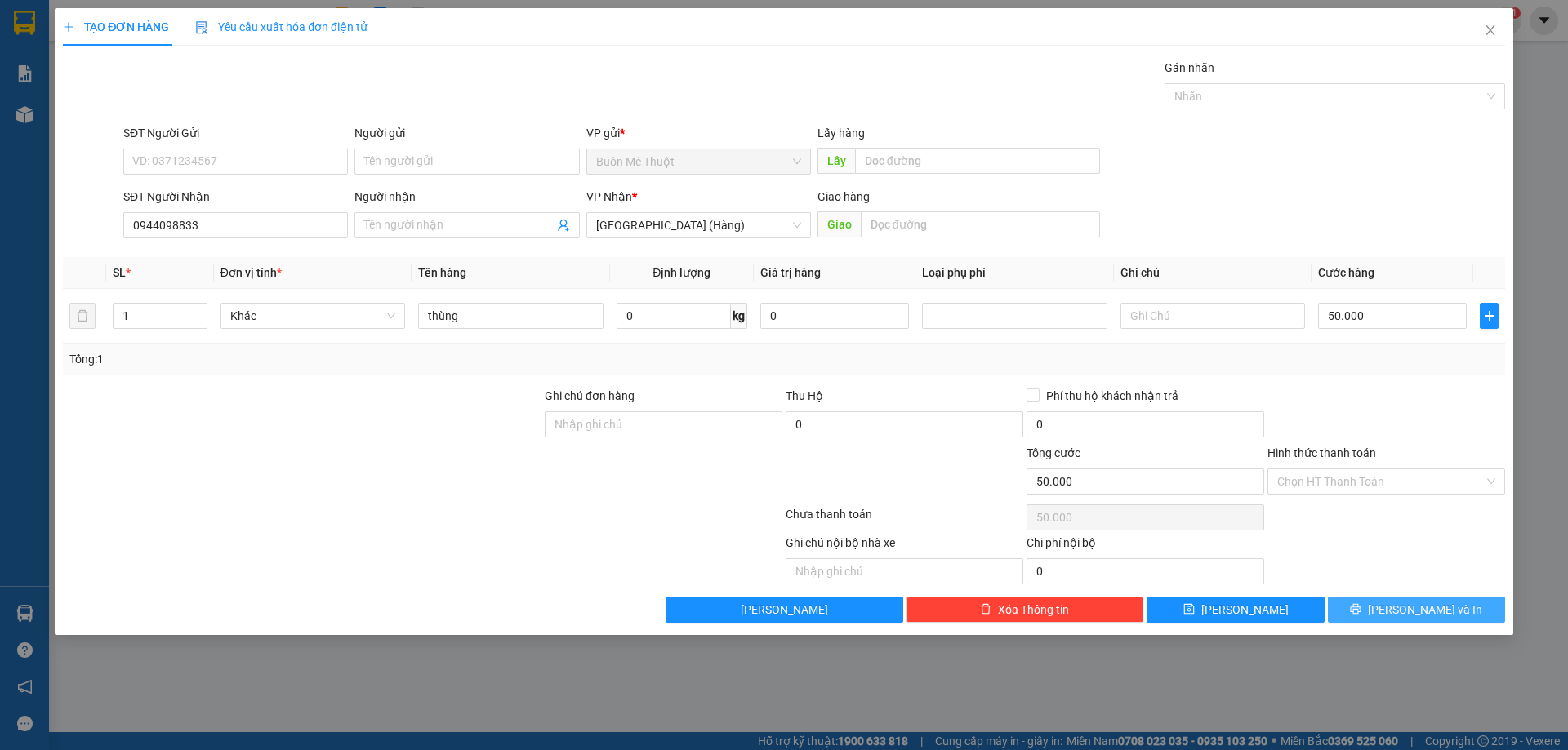
click at [1383, 605] on button "[PERSON_NAME] và In" at bounding box center [1416, 610] width 177 height 26
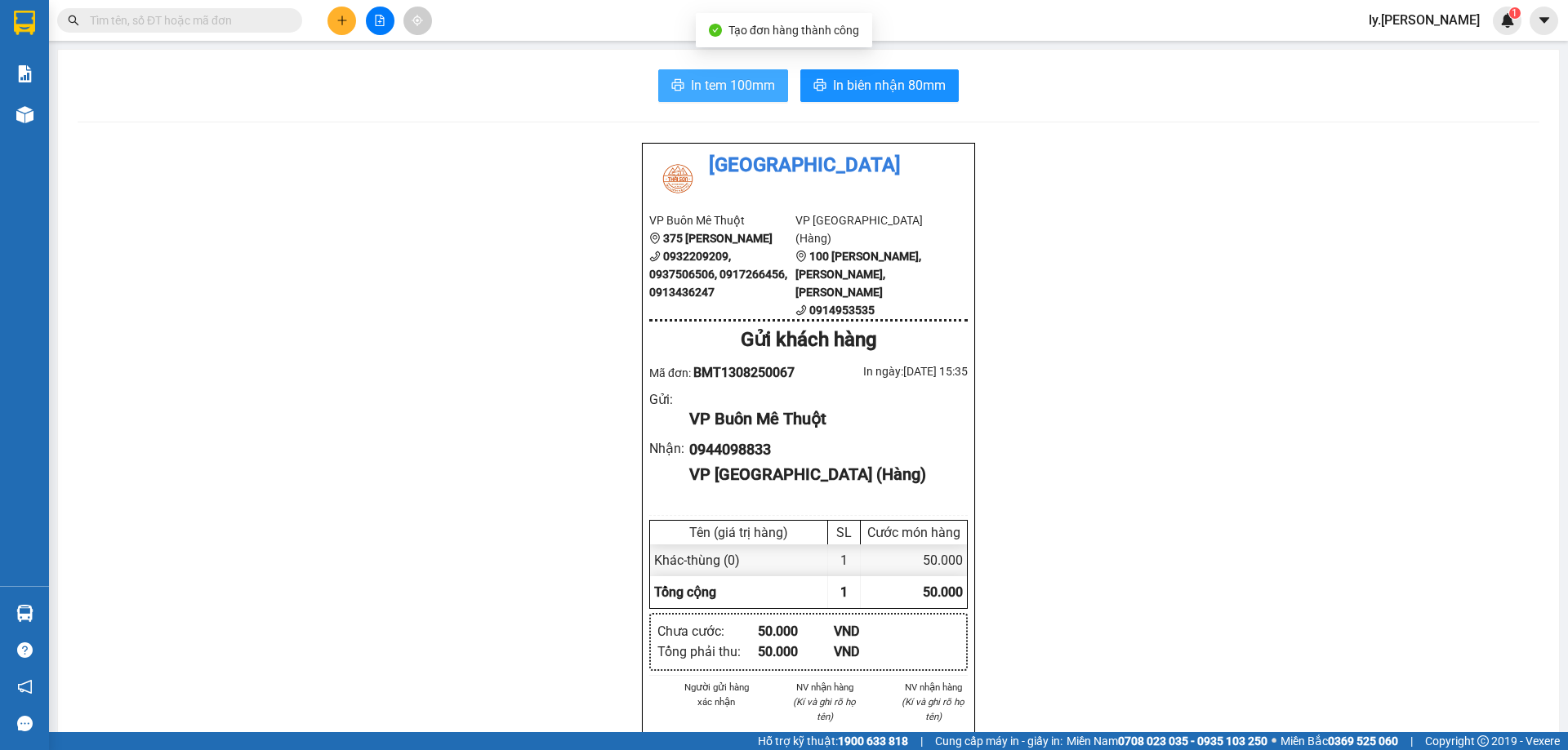
click at [743, 88] on span "In tem 100mm" at bounding box center [732, 86] width 84 height 21
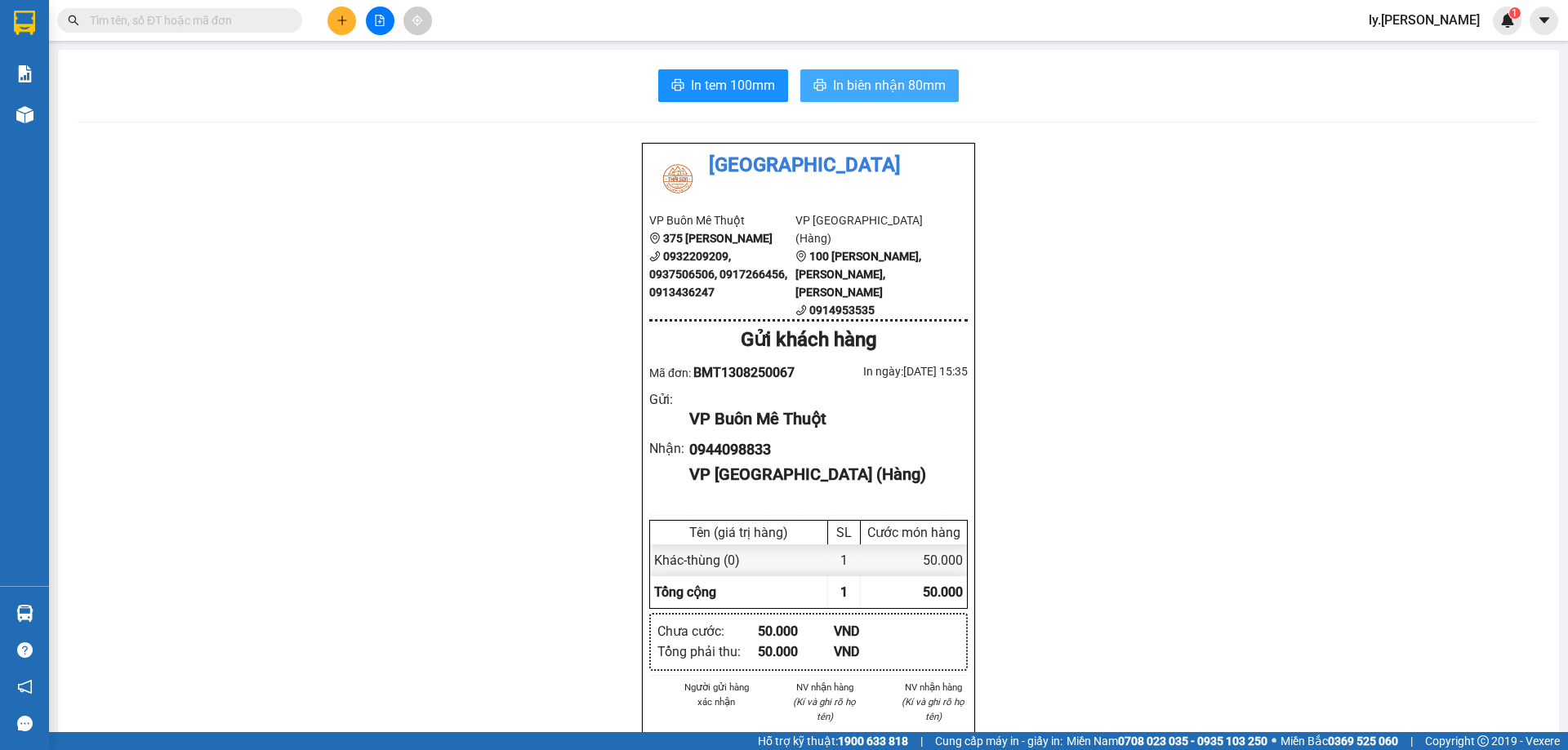
click at [898, 71] on button "In biên nhận 80mm" at bounding box center [879, 86] width 159 height 33
click at [347, 25] on button at bounding box center [341, 21] width 28 height 28
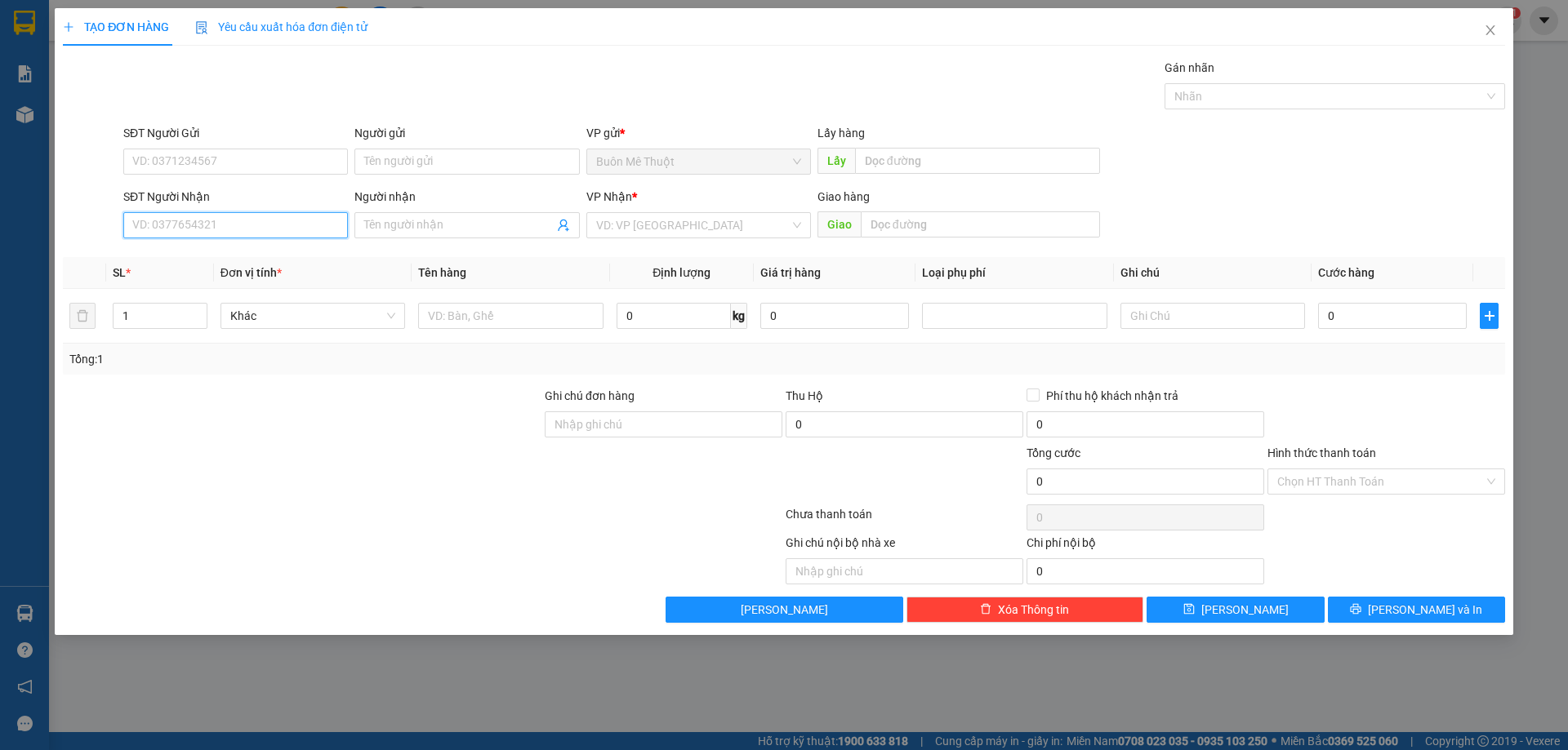
click at [272, 237] on input "SĐT Người Nhận" at bounding box center [235, 226] width 225 height 26
type input "0904671167"
click at [689, 227] on input "search" at bounding box center [693, 226] width 194 height 24
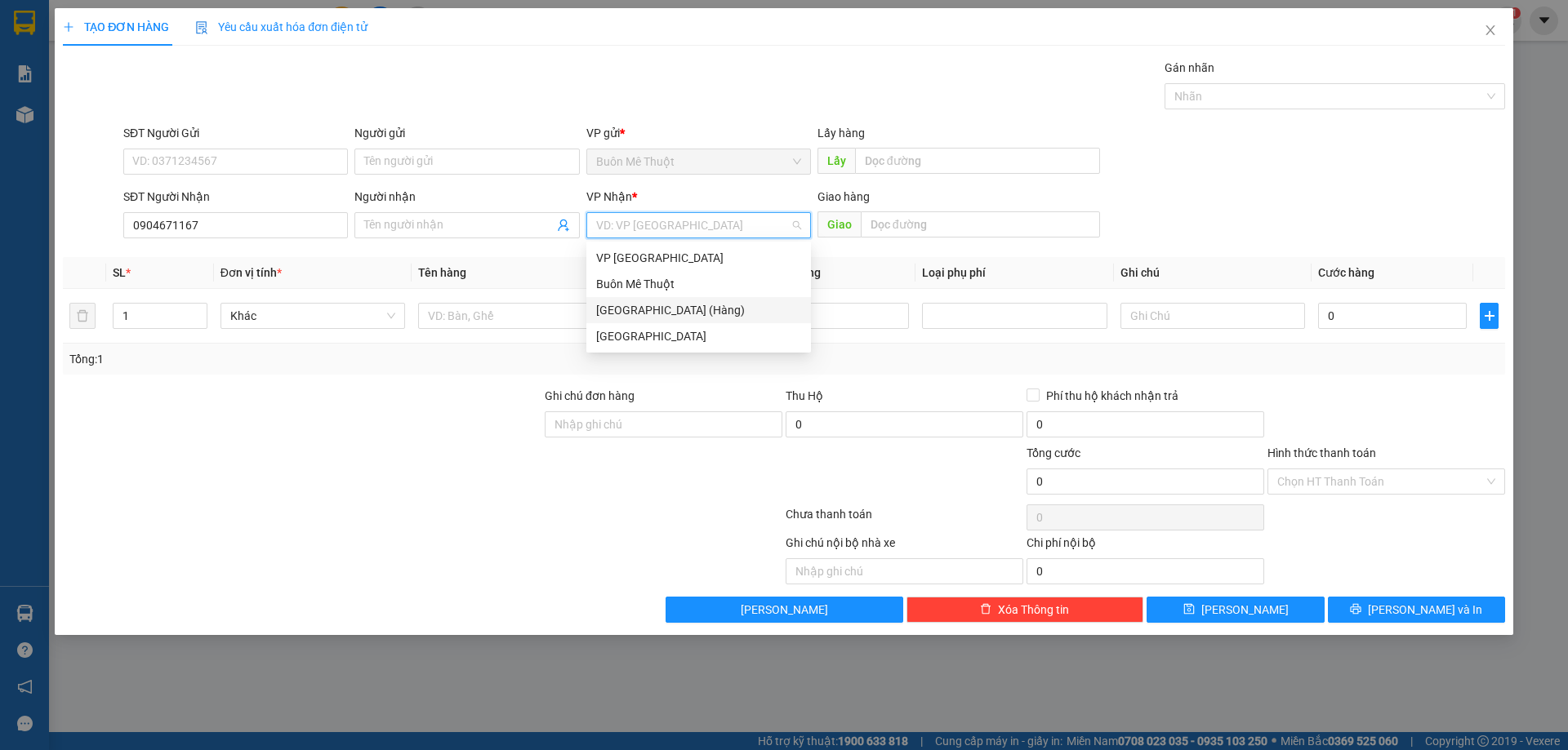
click at [672, 306] on div "[GEOGRAPHIC_DATA] (Hàng)" at bounding box center [698, 310] width 205 height 18
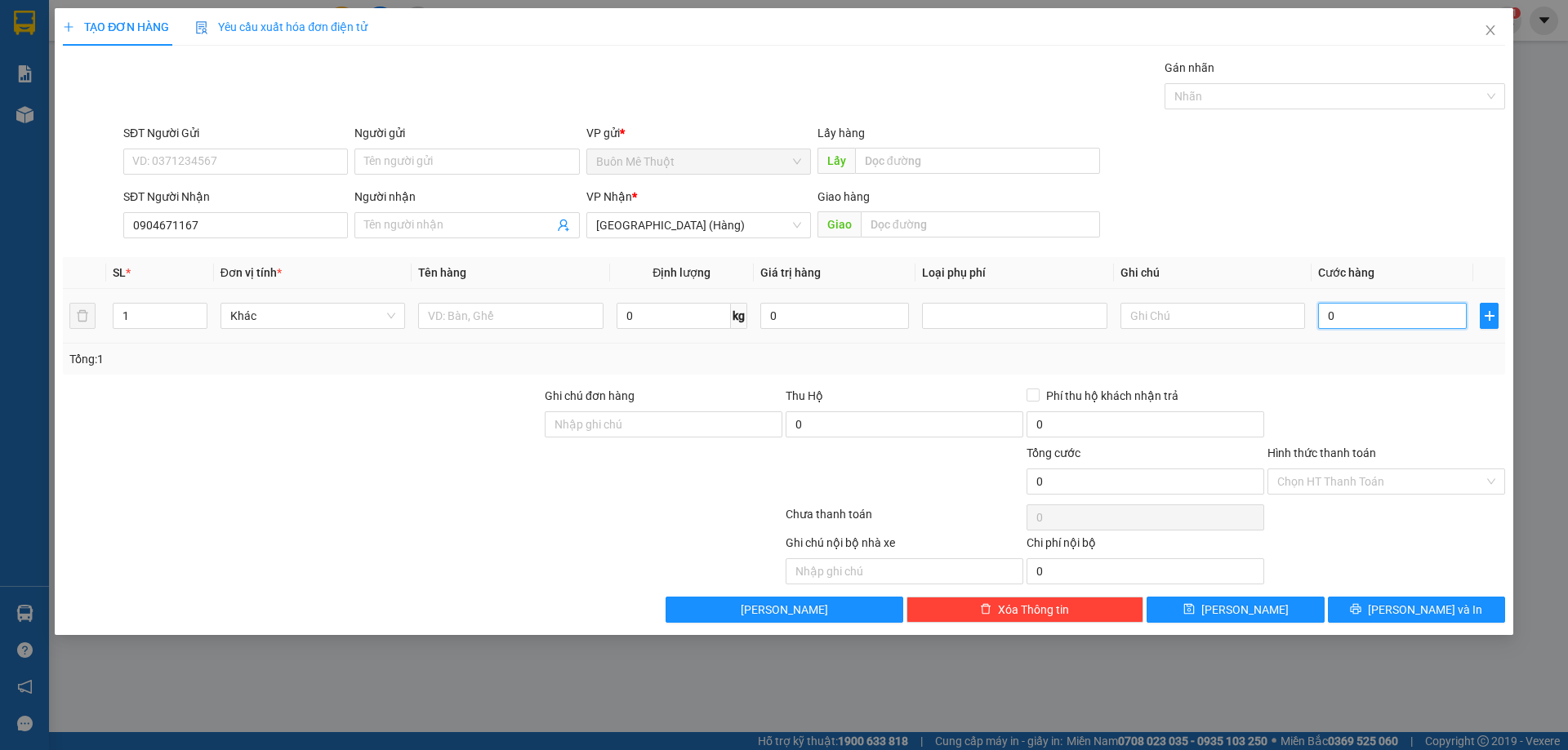
click at [1340, 305] on input "0" at bounding box center [1392, 316] width 149 height 26
type input "1"
type input "10"
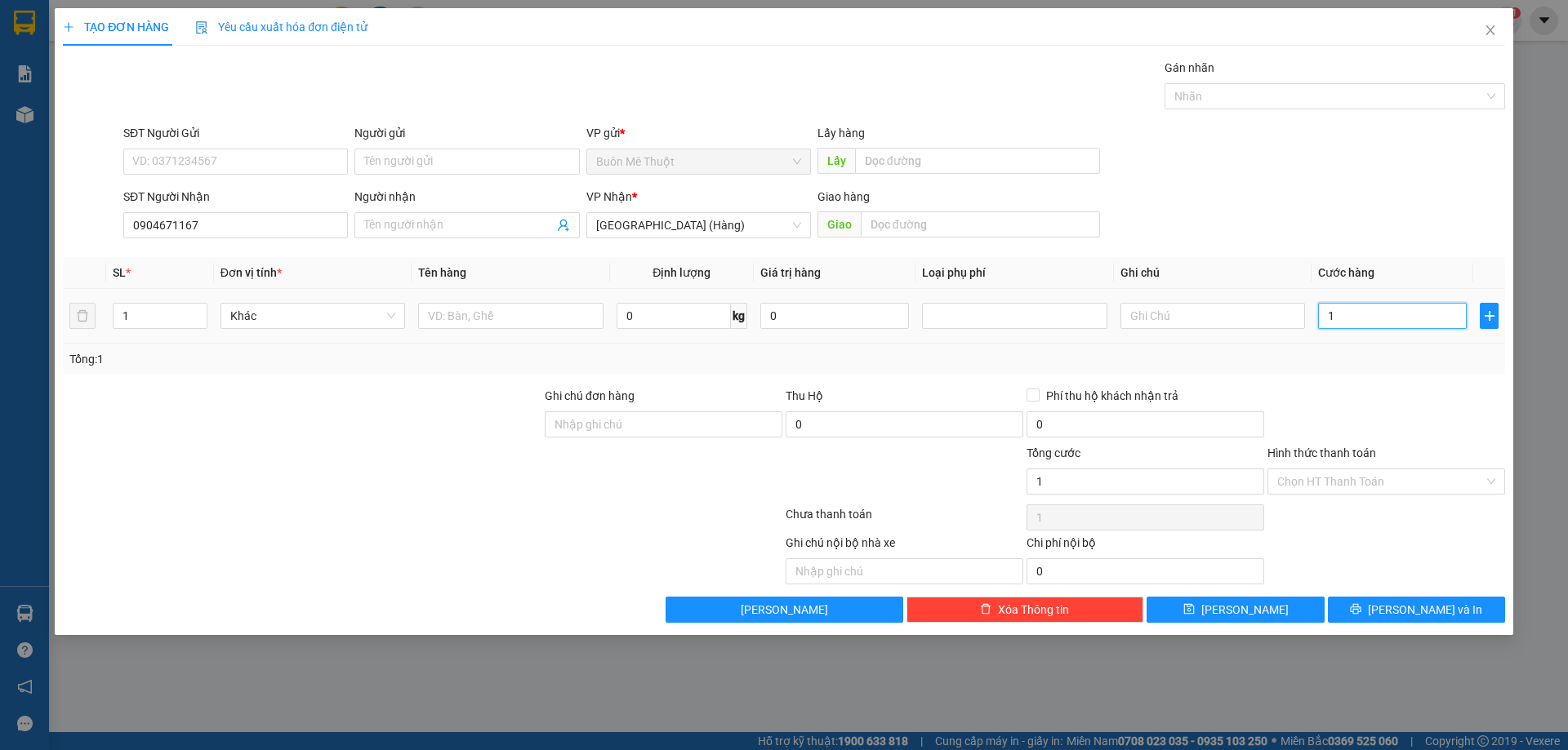
type input "10"
type input "100"
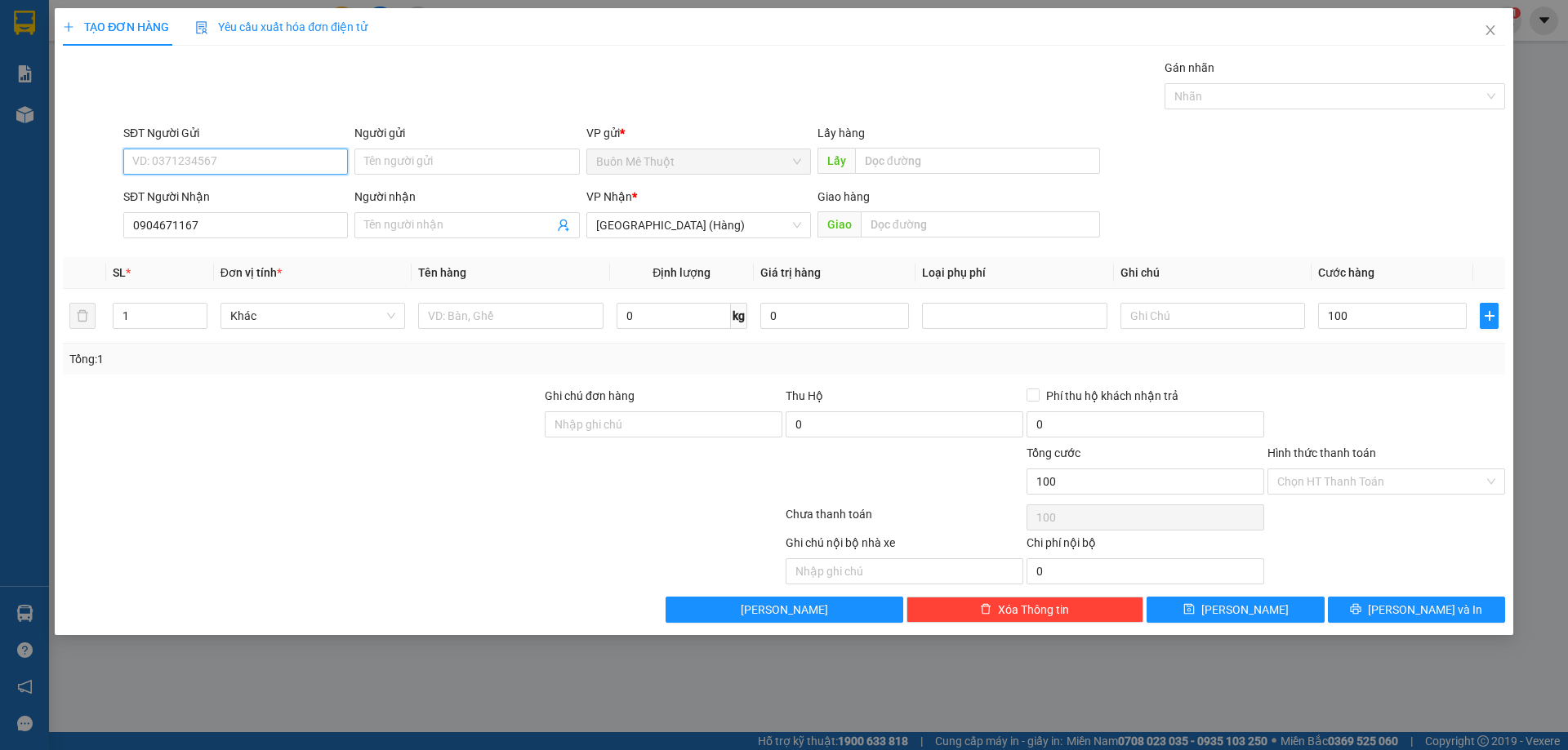
type input "100.000"
click at [224, 166] on input "SĐT Người Gửi" at bounding box center [235, 162] width 225 height 26
click at [315, 158] on input "SĐT Người Gửi" at bounding box center [235, 162] width 225 height 26
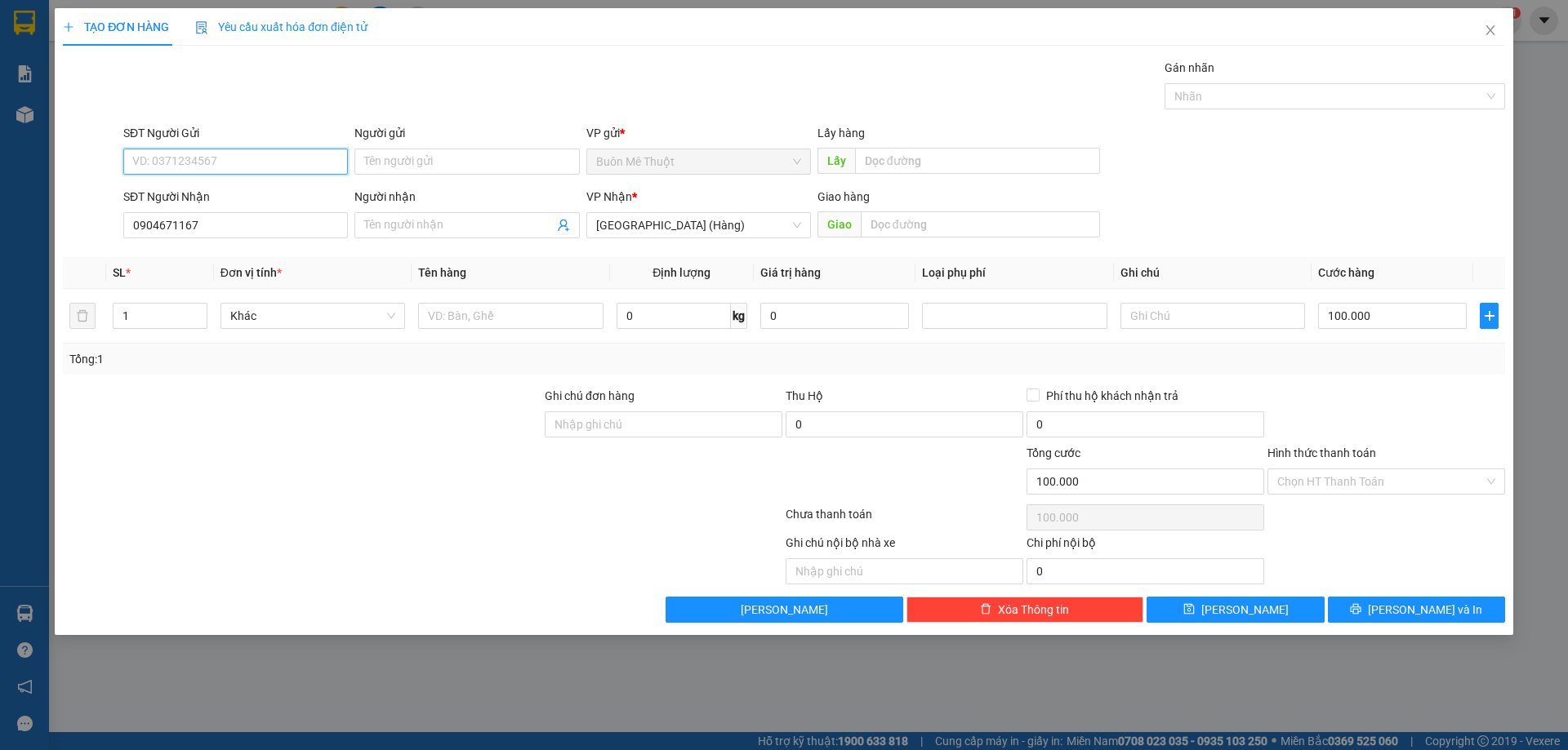
click at [315, 158] on input "SĐT Người Gửi" at bounding box center [235, 162] width 225 height 26
type input "0983831395"
click at [1340, 483] on input "Hình thức thanh toán" at bounding box center [1381, 481] width 207 height 24
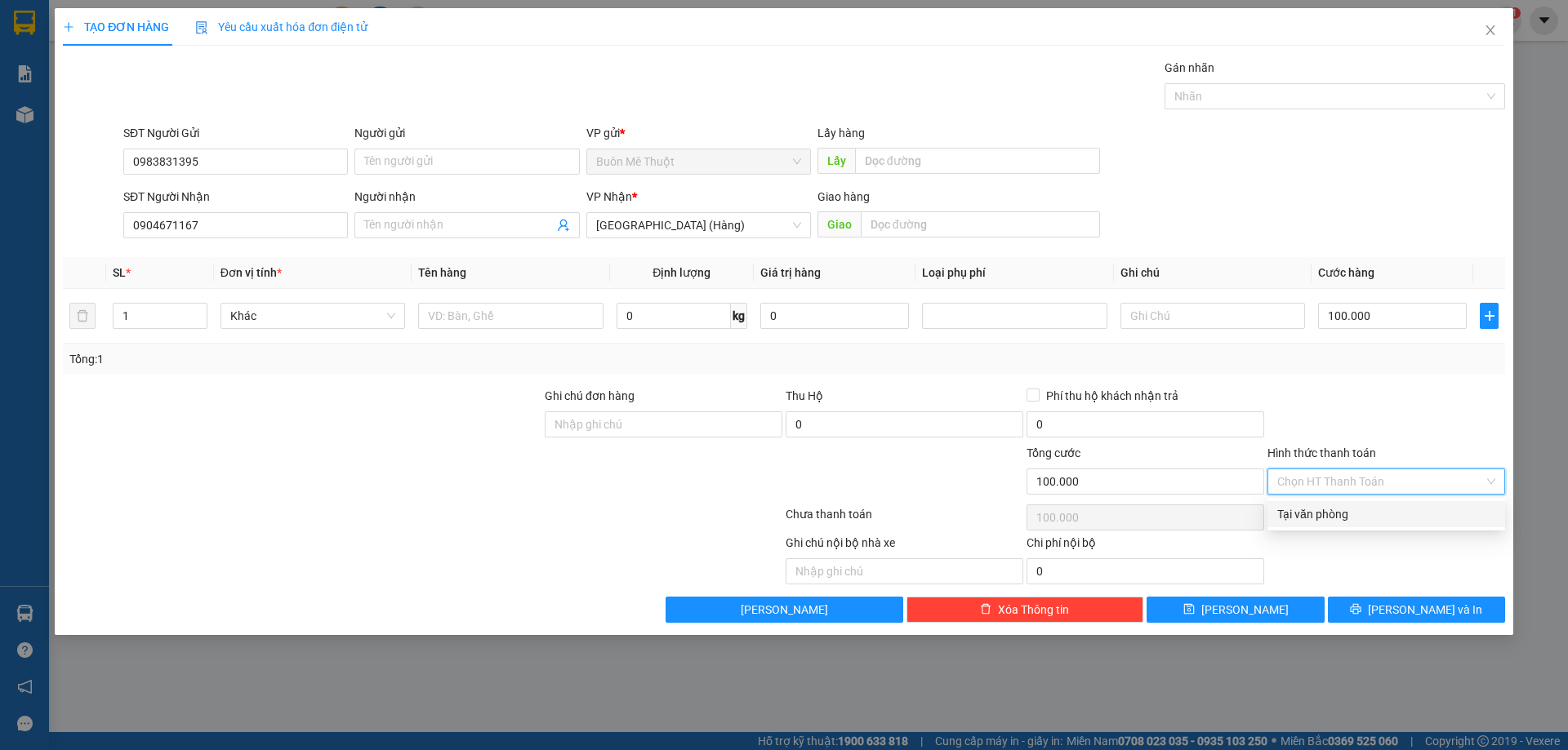
click at [1345, 514] on div "Tại văn phòng" at bounding box center [1387, 514] width 218 height 18
type input "0"
click at [459, 333] on td at bounding box center [510, 316] width 197 height 55
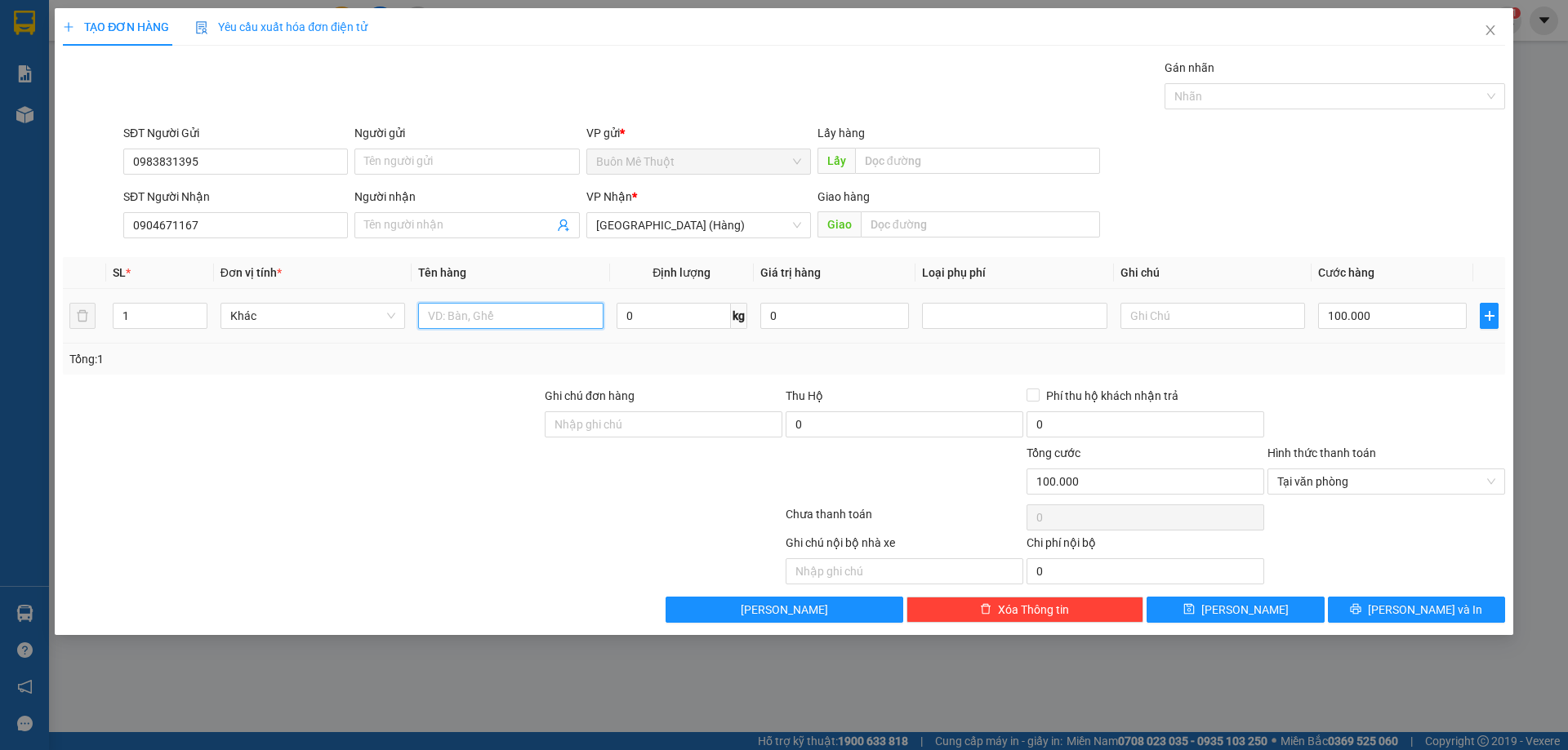
click at [463, 323] on input "text" at bounding box center [510, 316] width 184 height 26
type input "BAO"
click at [1405, 598] on button "[PERSON_NAME] và In" at bounding box center [1416, 610] width 177 height 26
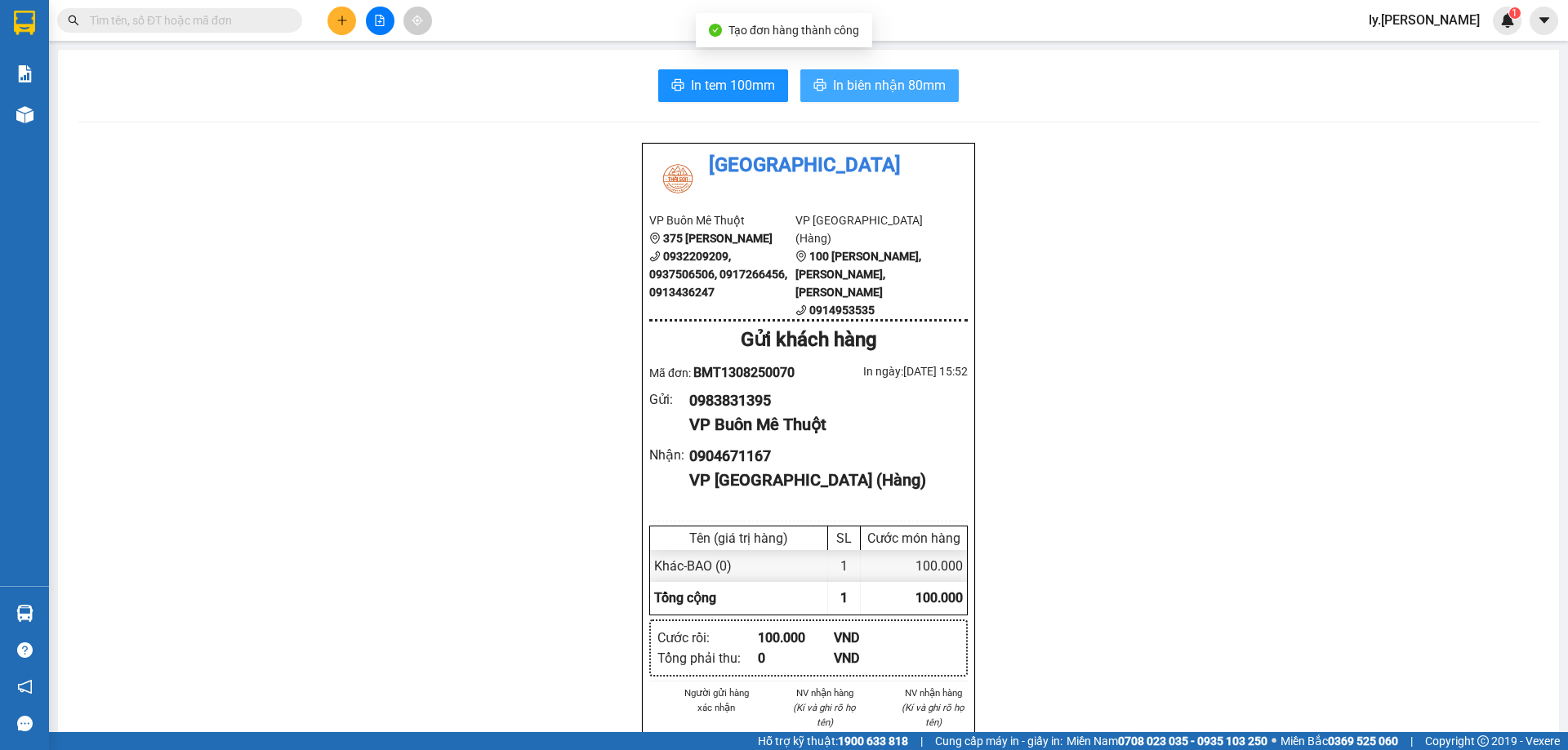
click at [896, 78] on span "In biên nhận 80mm" at bounding box center [889, 86] width 113 height 21
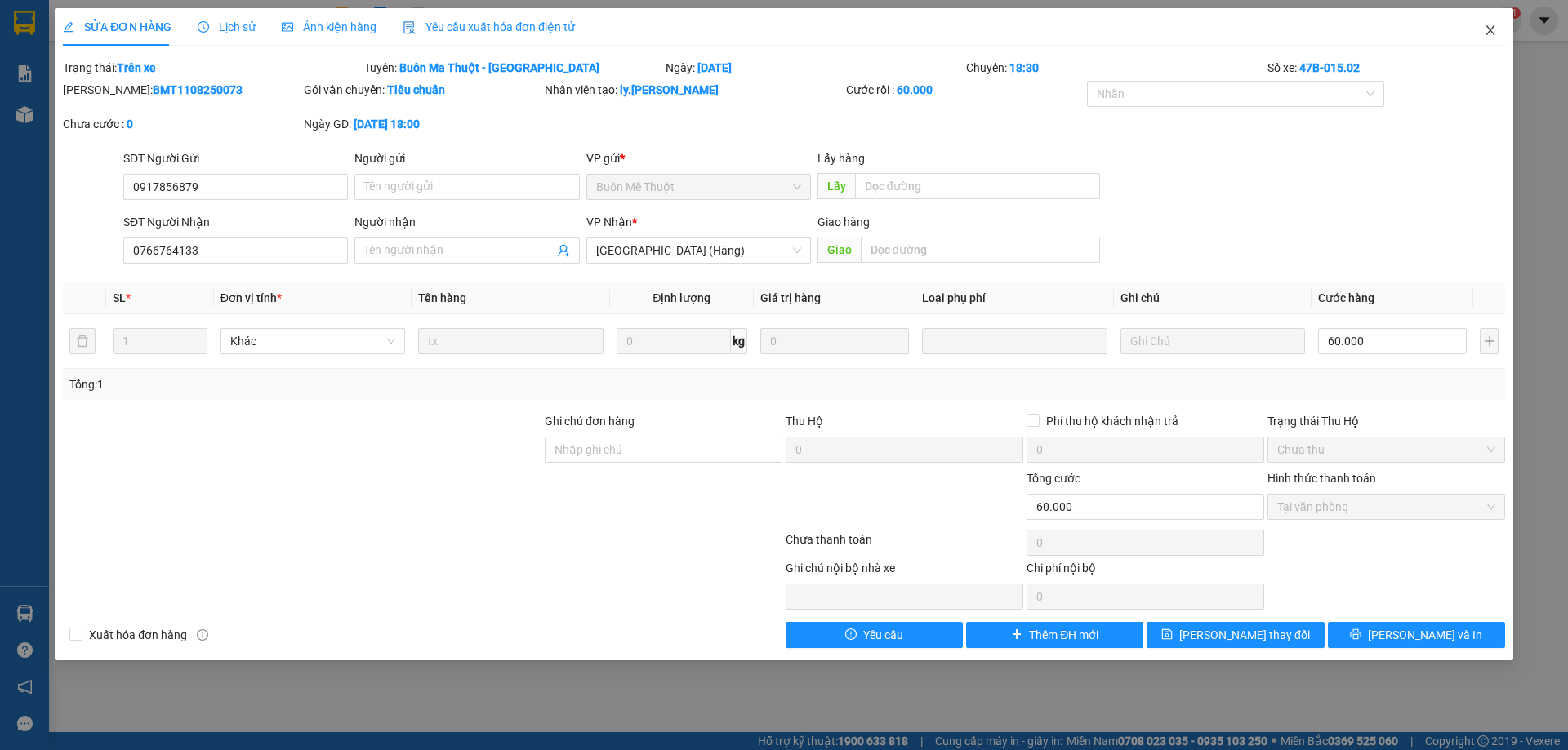
click at [1492, 28] on icon "close" at bounding box center [1490, 30] width 13 height 13
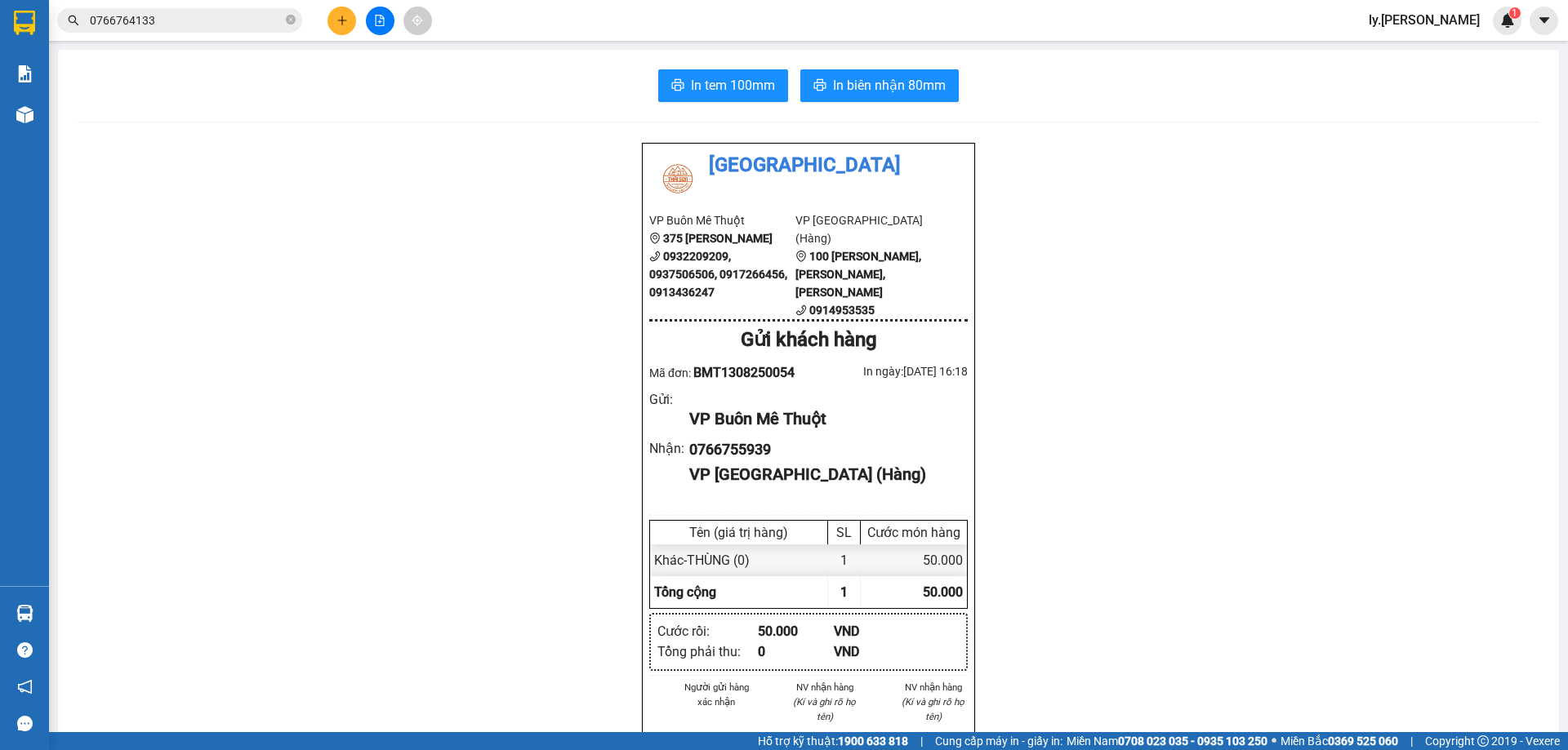
click at [367, 31] on div at bounding box center [380, 21] width 122 height 28
click at [372, 25] on button at bounding box center [380, 21] width 28 height 28
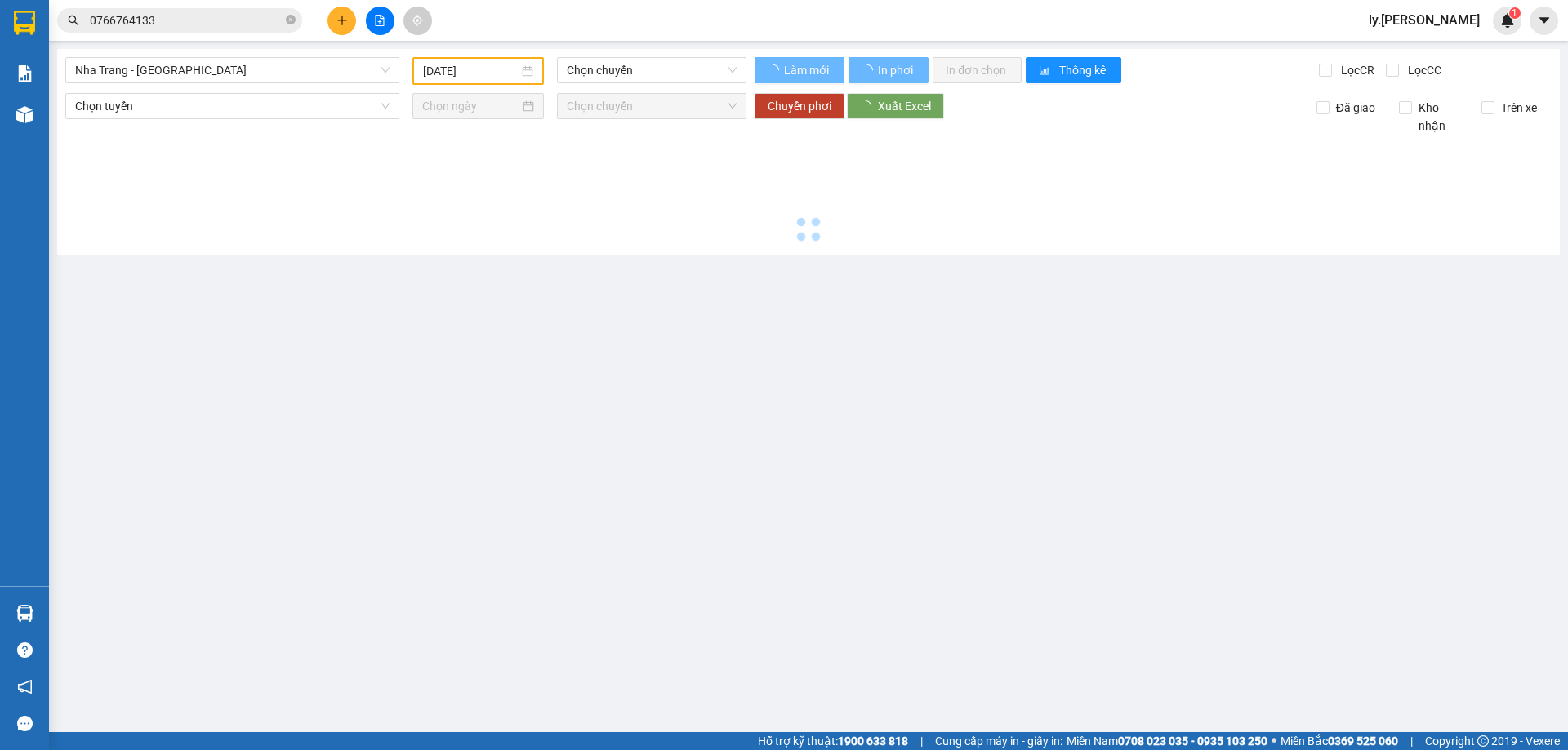
type input "[DATE]"
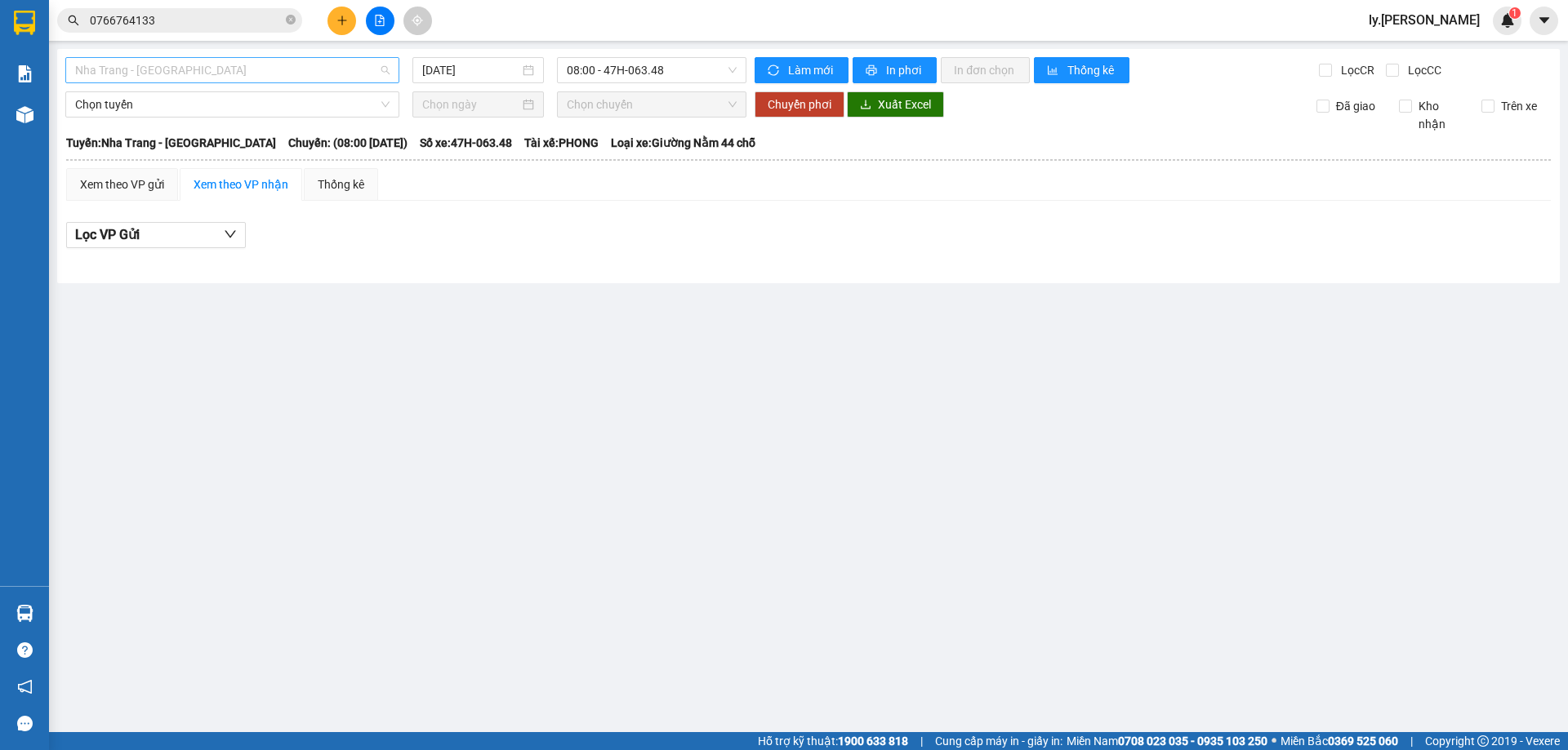
click at [212, 78] on span "Nha Trang - Buôn Ma Thuột" at bounding box center [232, 70] width 314 height 24
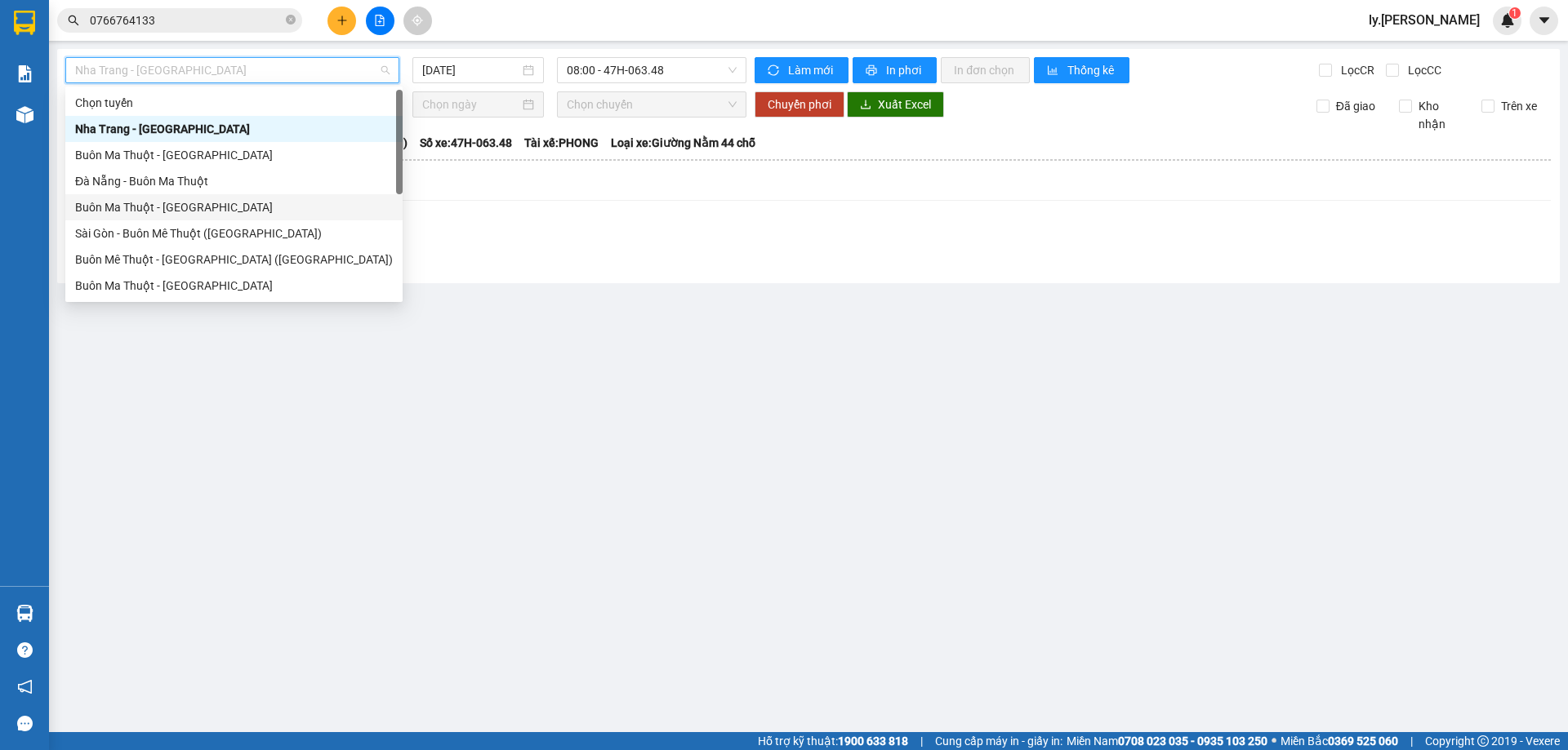
click at [160, 213] on div "Buôn Ma Thuột - [GEOGRAPHIC_DATA]" at bounding box center [234, 207] width 318 height 18
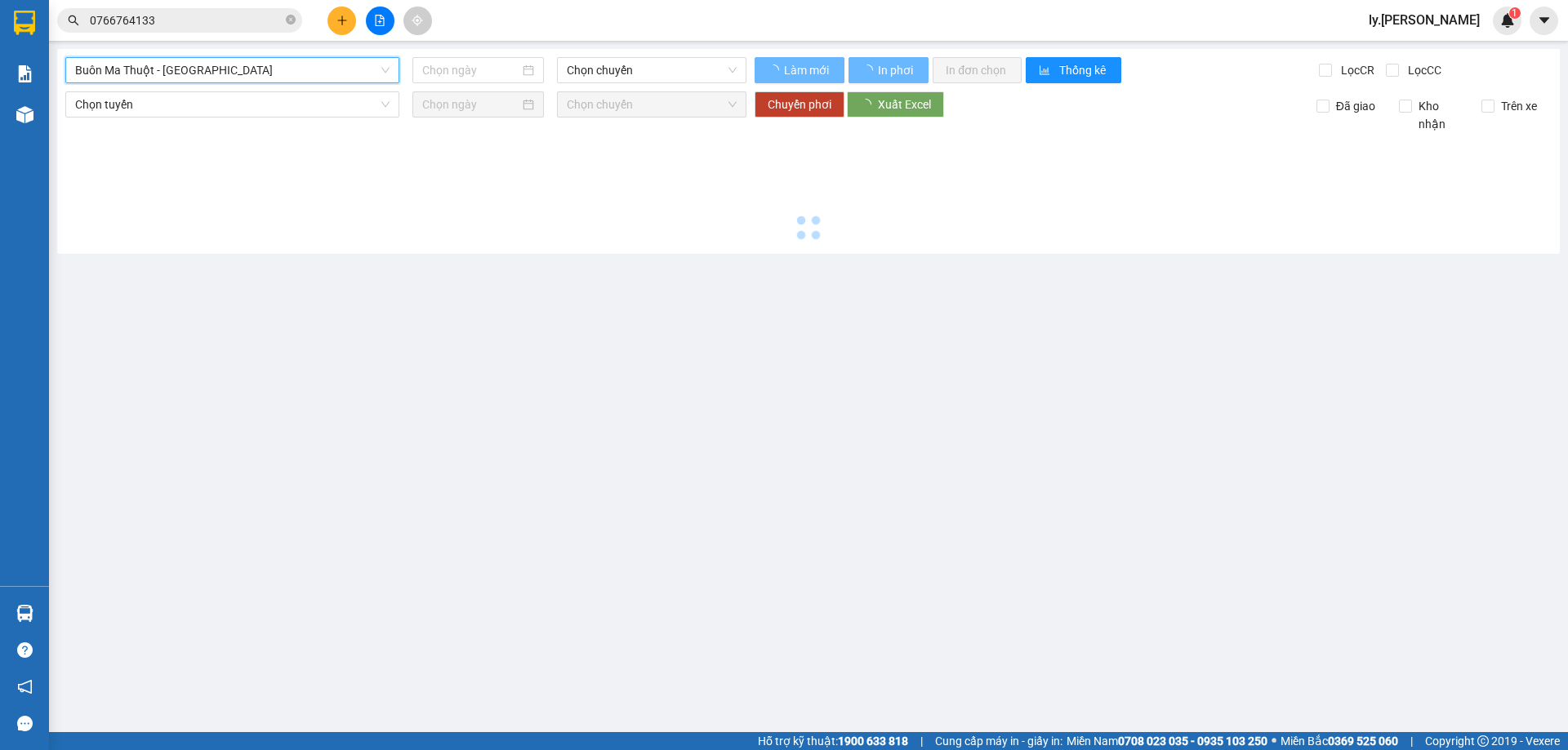
type input "[DATE]"
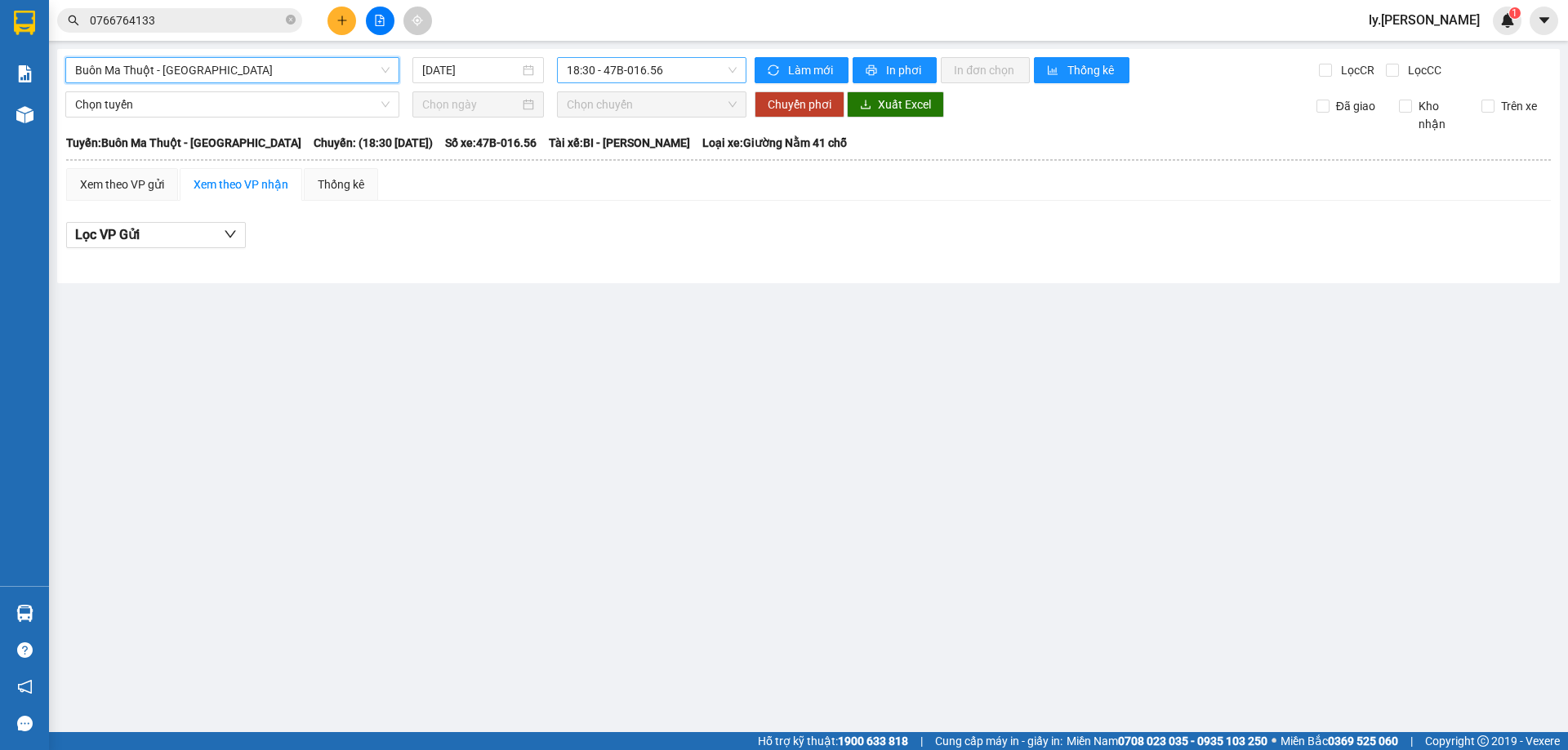
click at [616, 65] on span "18:30 - 47B-016.56" at bounding box center [651, 70] width 170 height 24
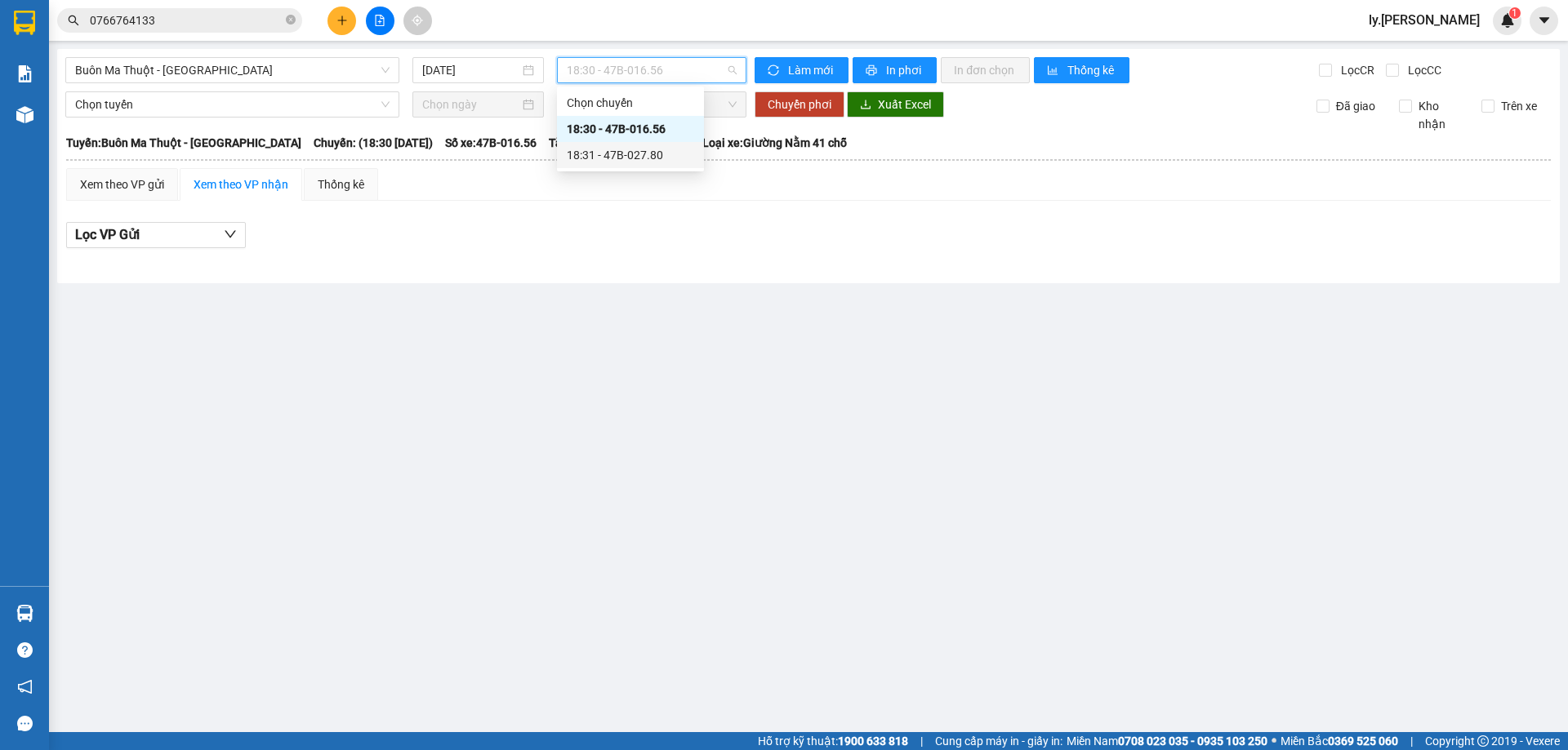
click at [621, 144] on div "18:31 - 47B-027.80" at bounding box center [630, 155] width 147 height 26
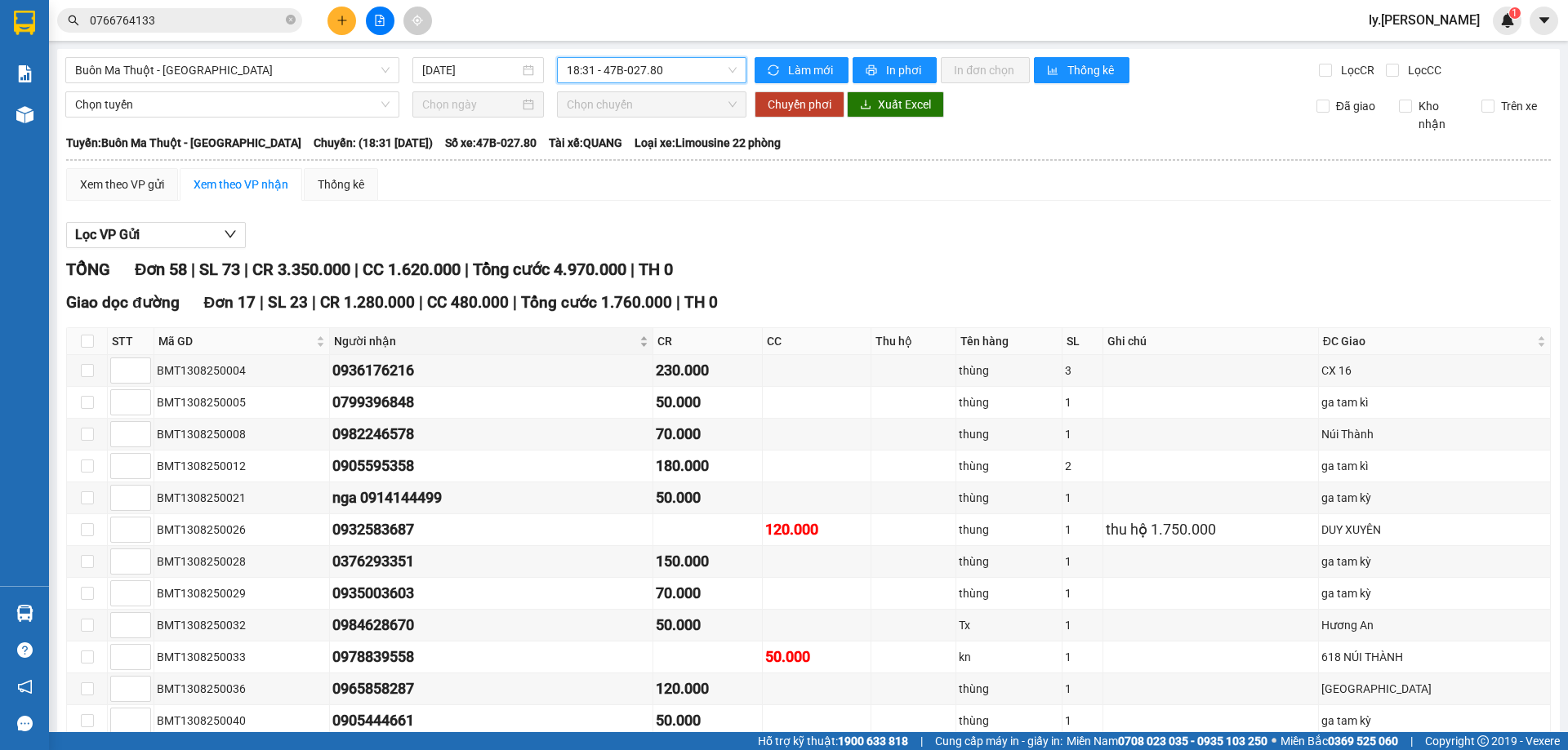
click at [648, 339] on div "Người nhận" at bounding box center [491, 341] width 314 height 18
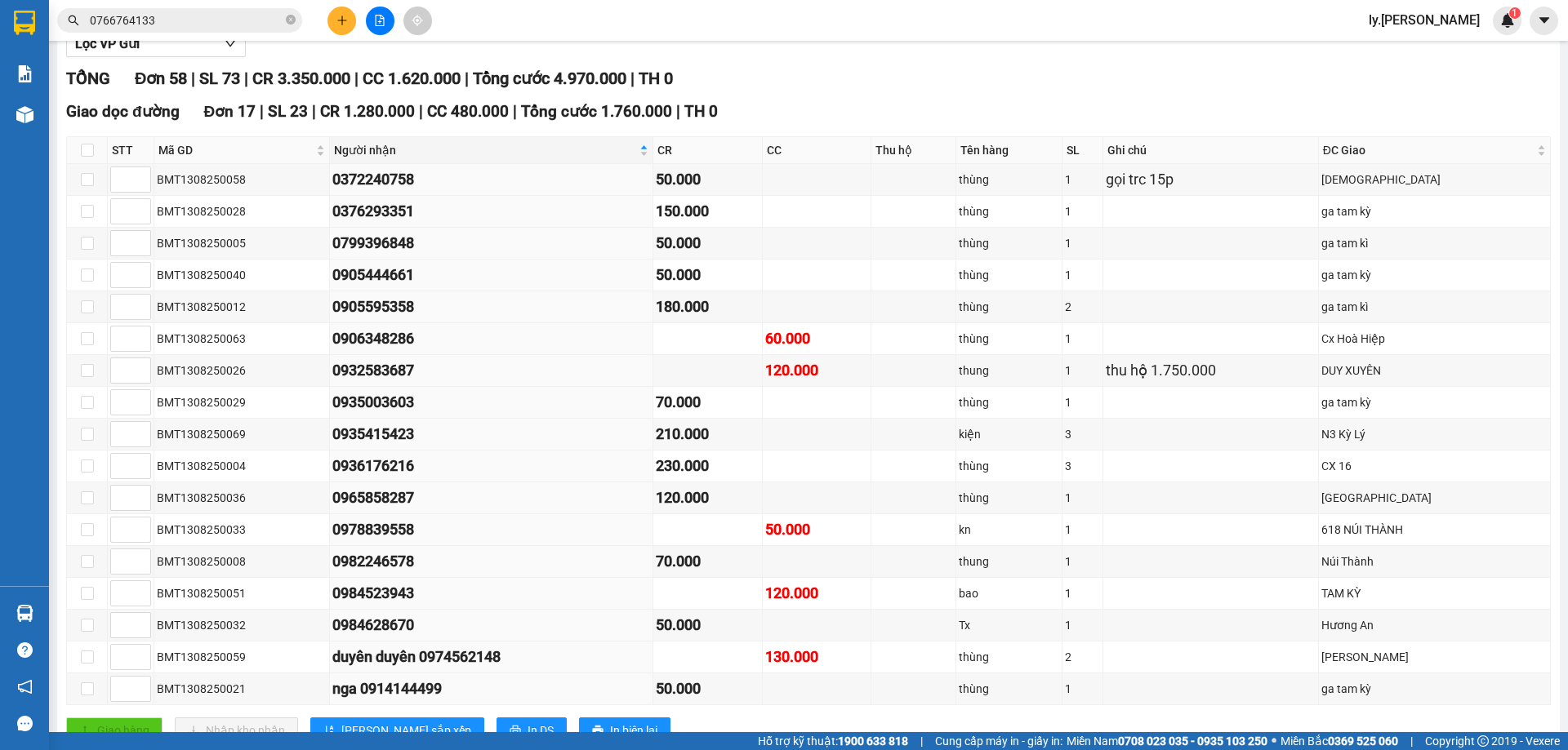
scroll to position [82, 0]
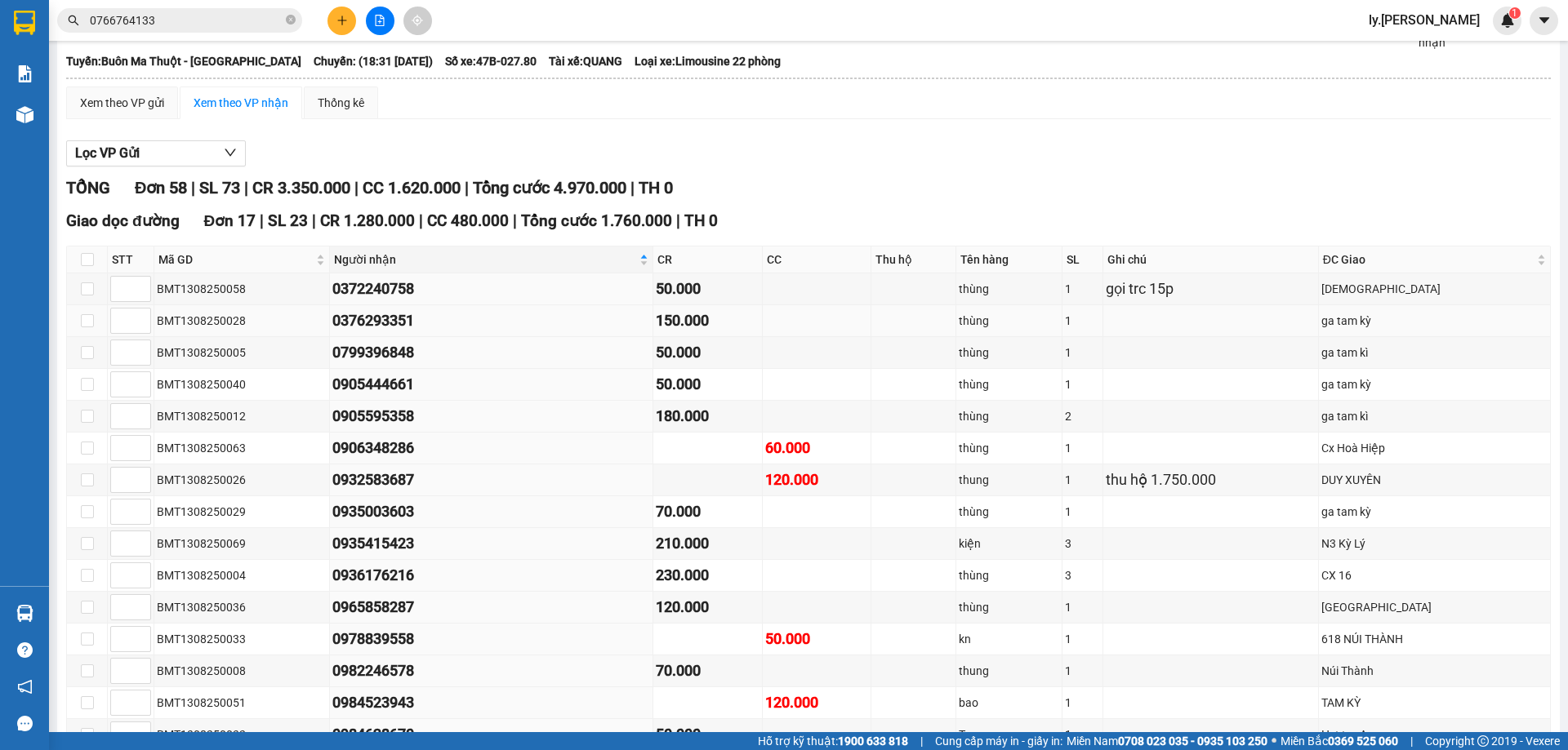
click at [956, 327] on td at bounding box center [914, 321] width 85 height 32
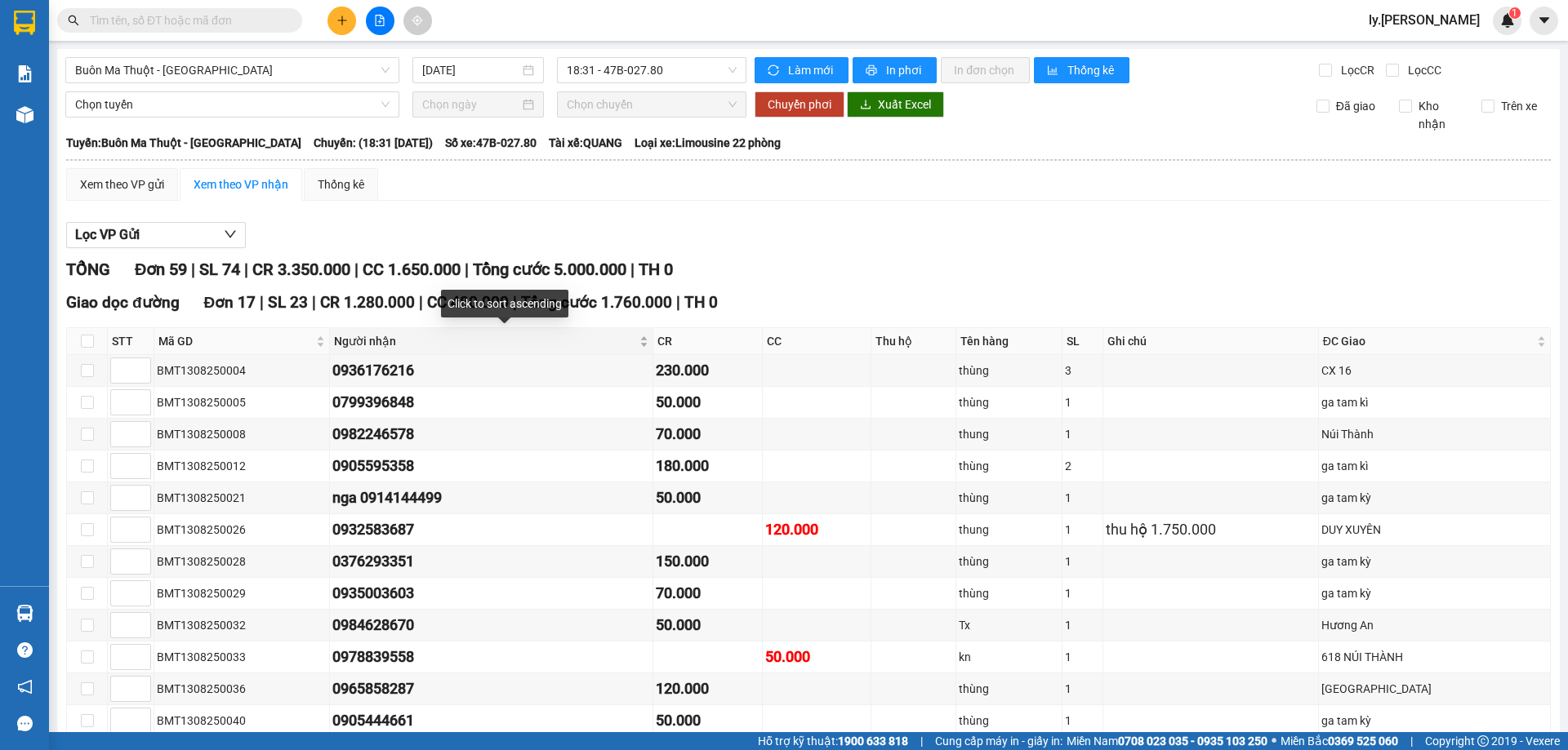
click at [648, 336] on div "Người nhận" at bounding box center [491, 341] width 314 height 18
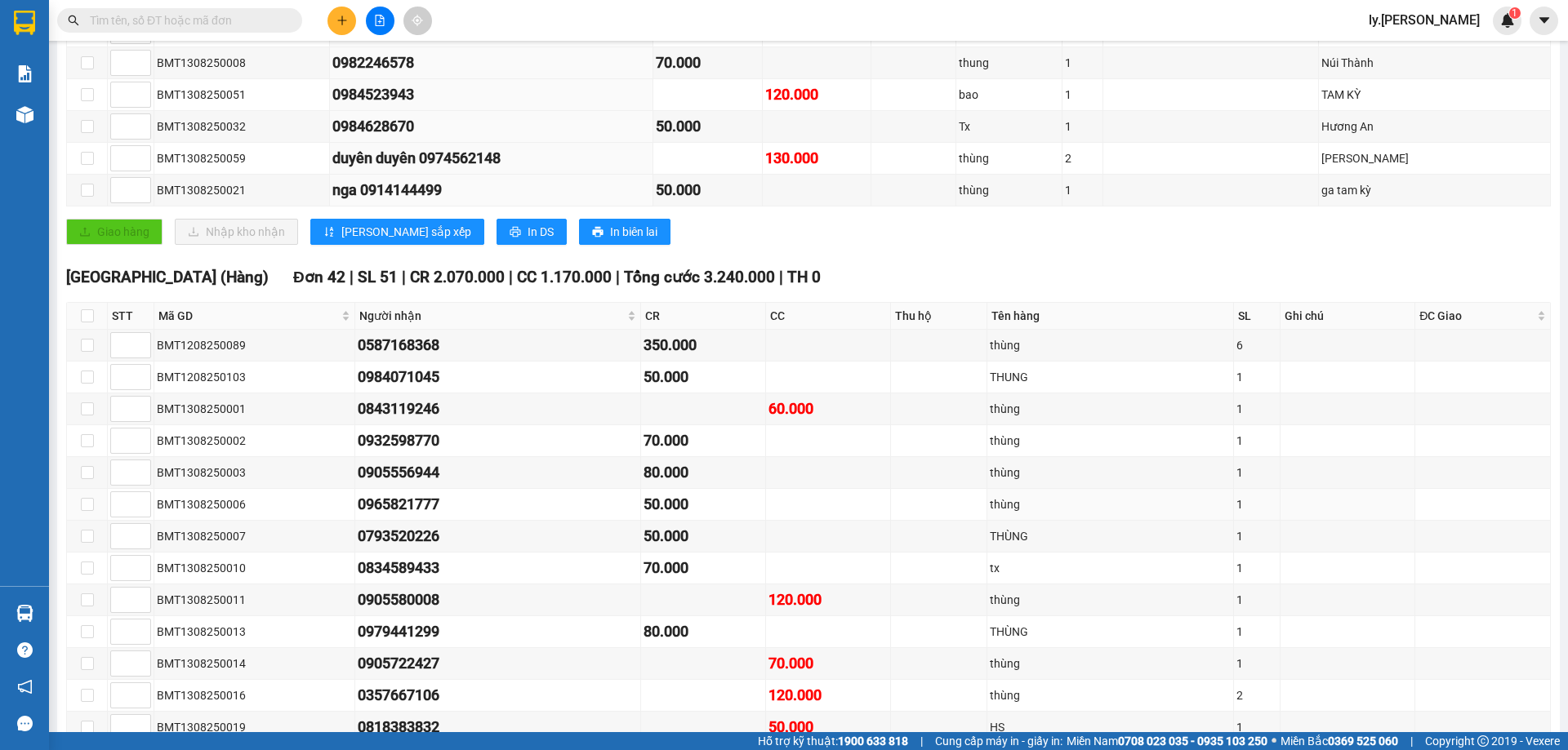
scroll to position [653, 0]
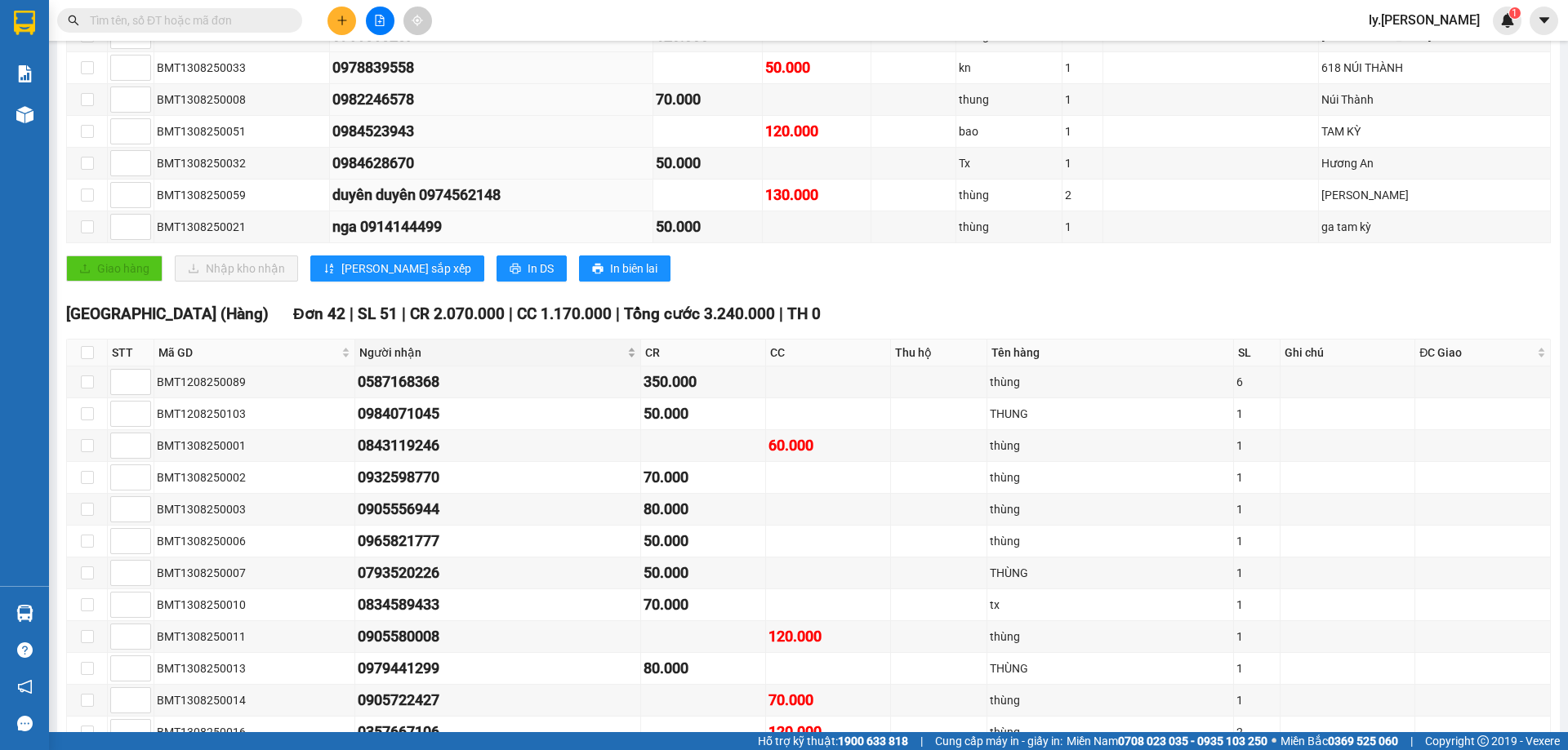
click at [636, 352] on div "Người nhận" at bounding box center [497, 352] width 276 height 18
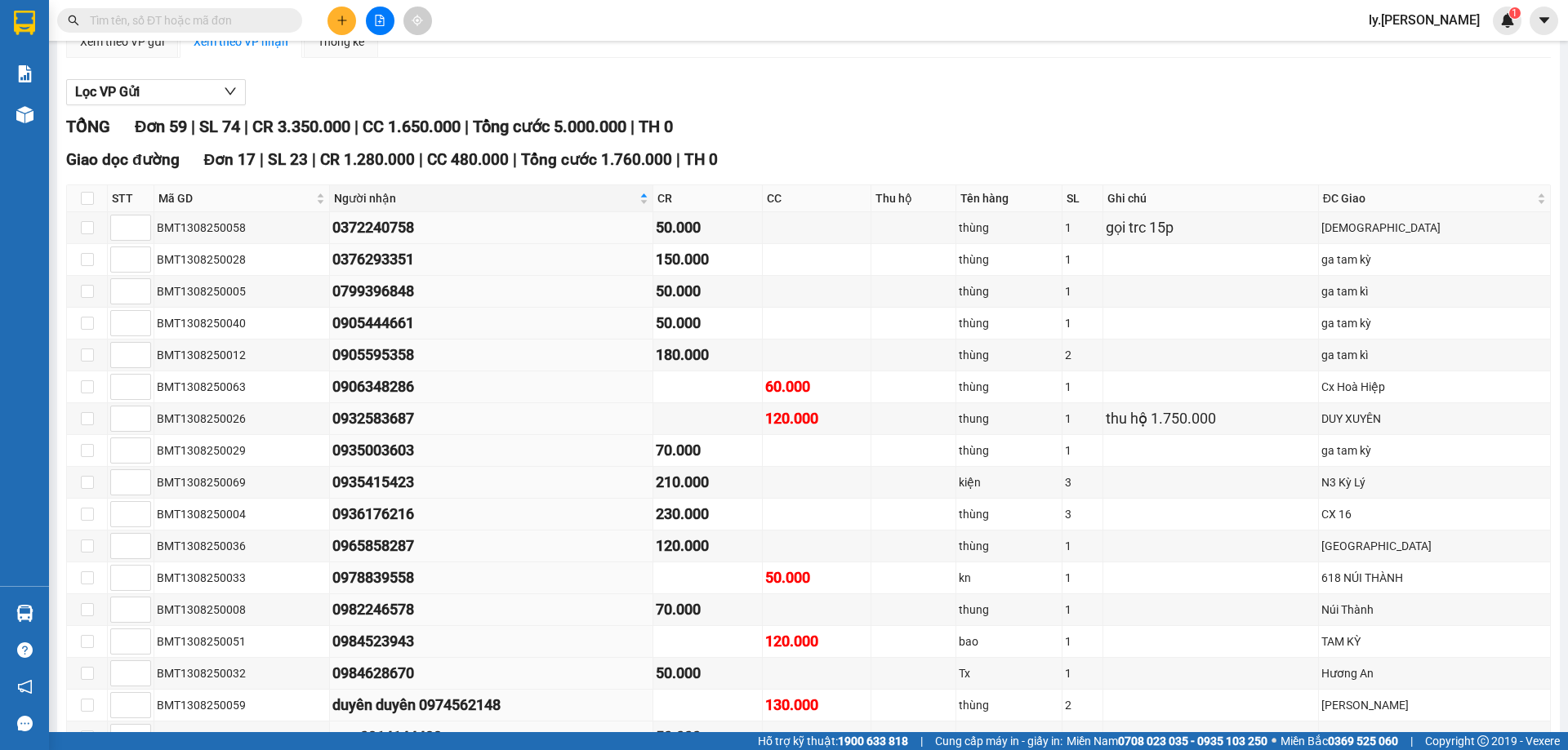
scroll to position [0, 0]
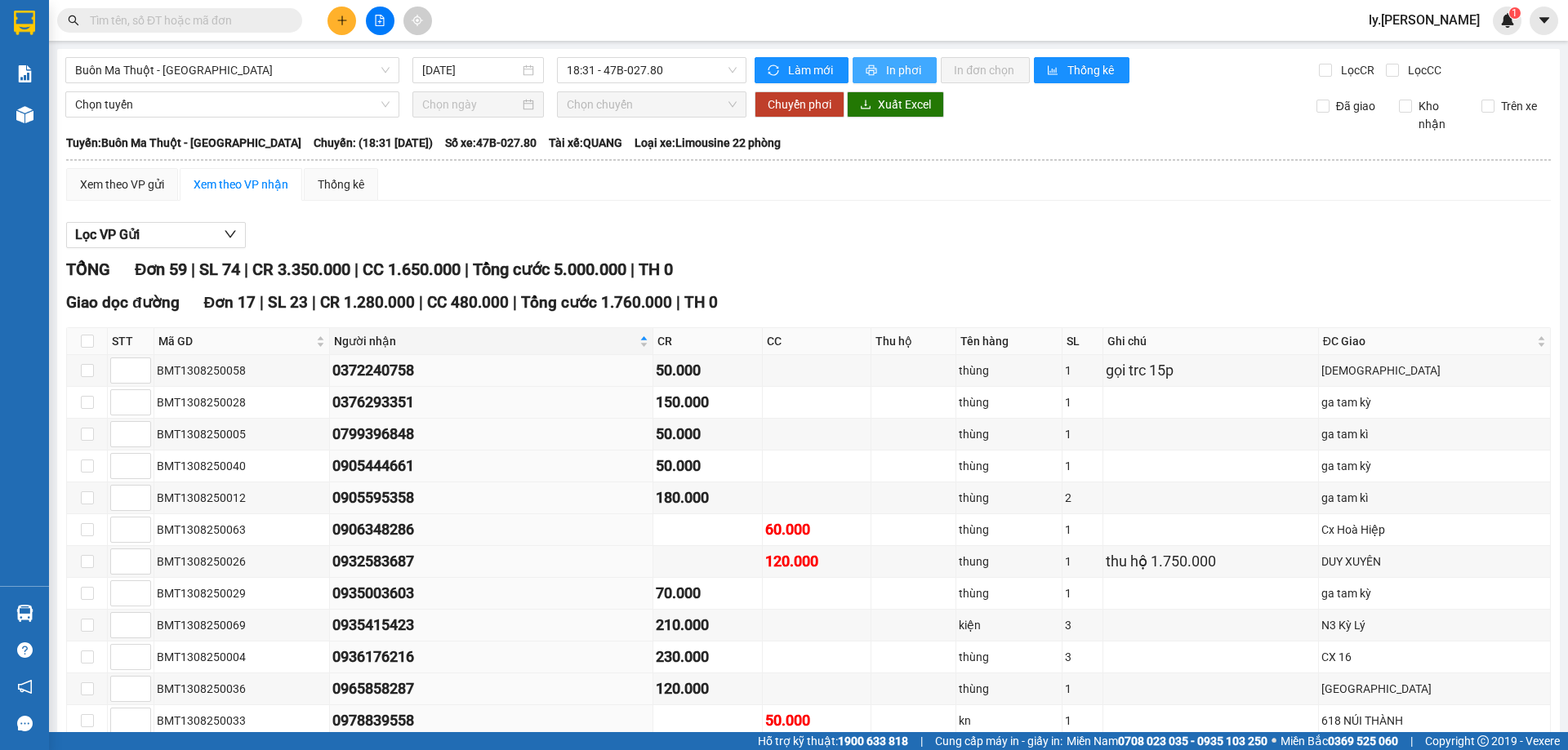
click at [894, 69] on span "In phơi" at bounding box center [904, 70] width 38 height 18
click at [889, 60] on button "In phơi" at bounding box center [894, 70] width 84 height 26
